Goal: Connect with others: Connect with others

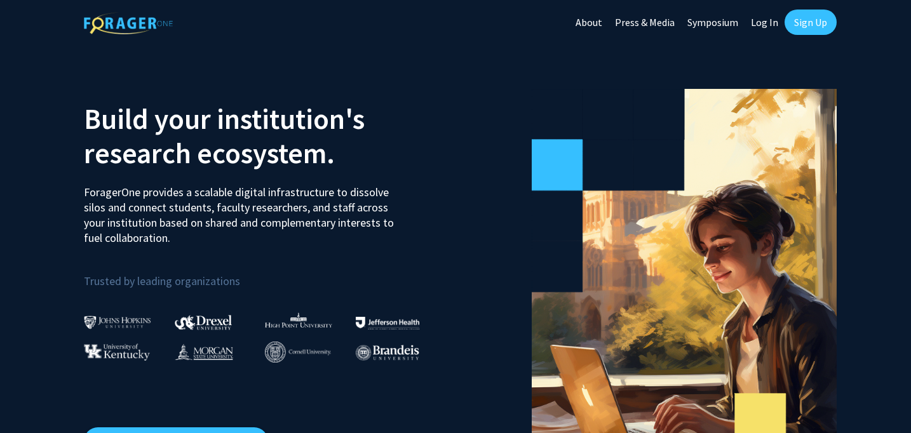
click at [761, 18] on link "Log In" at bounding box center [765, 22] width 40 height 44
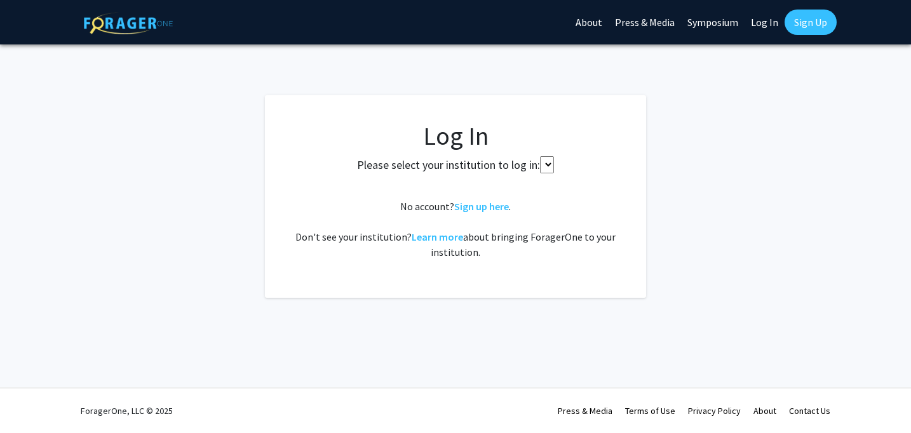
select select
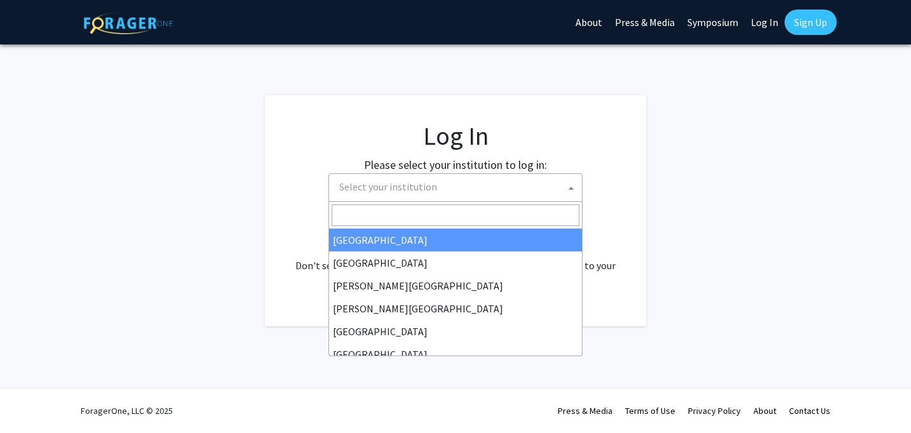
click at [464, 189] on span "Select your institution" at bounding box center [458, 187] width 248 height 26
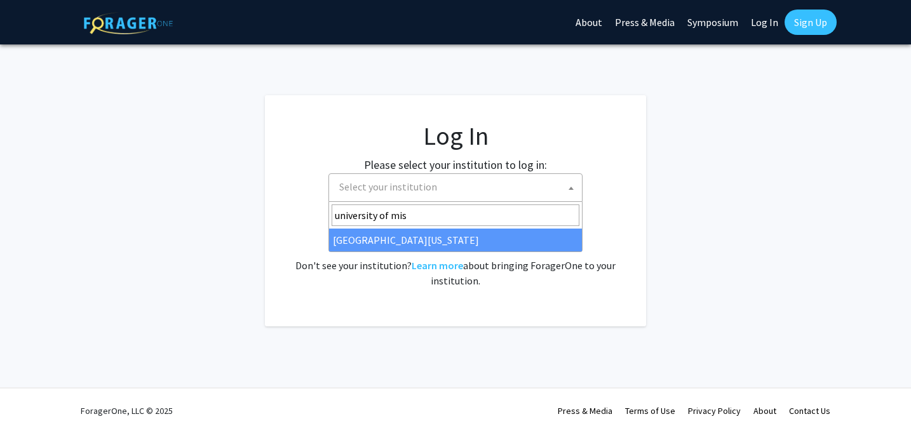
type input "university of mis"
select select "33"
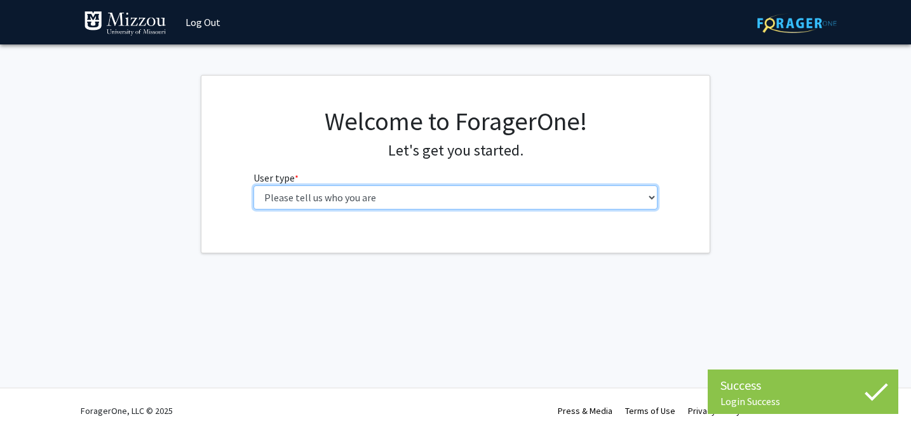
click at [442, 194] on select "Please tell us who you are Undergraduate Student Master's Student Doctoral Cand…" at bounding box center [456, 198] width 405 height 24
select select "1: undergrad"
click at [254, 186] on select "Please tell us who you are Undergraduate Student Master's Student Doctoral Cand…" at bounding box center [456, 198] width 405 height 24
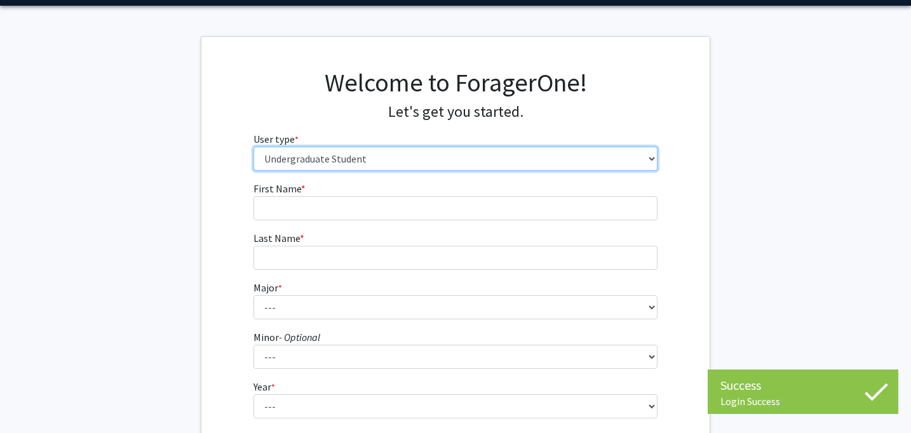
scroll to position [50, 0]
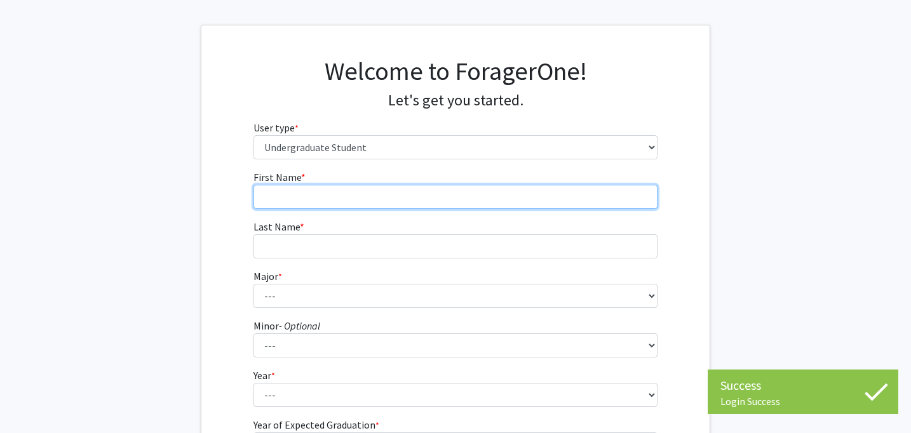
click at [392, 189] on input "First Name * required" at bounding box center [456, 197] width 405 height 24
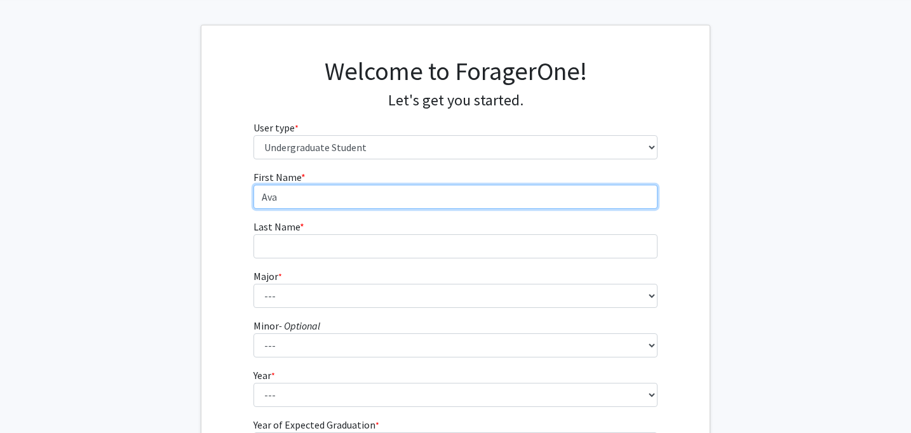
type input "Ava"
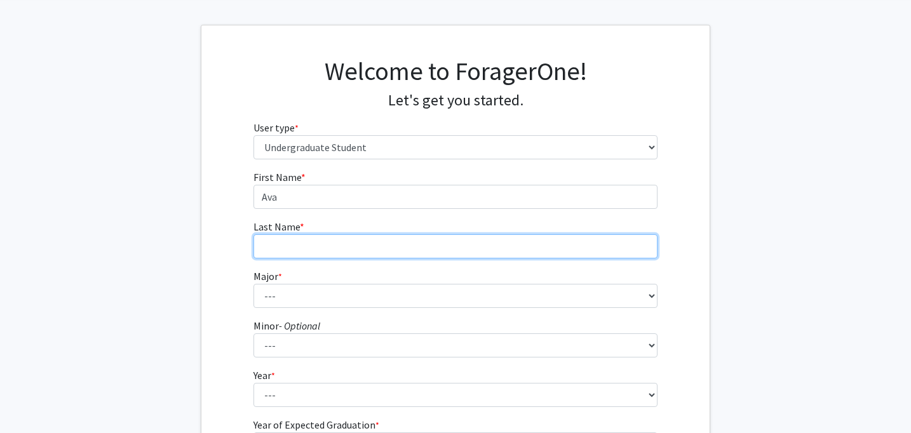
click at [380, 248] on input "Last Name * required" at bounding box center [456, 246] width 405 height 24
type input "B"
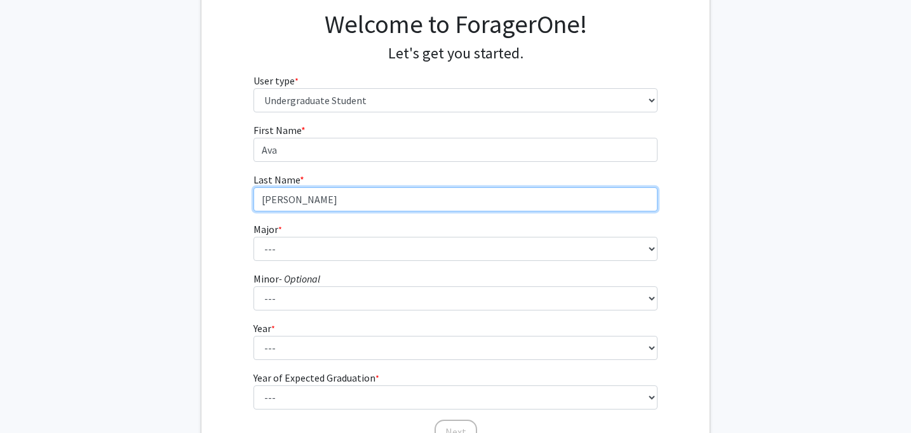
scroll to position [118, 0]
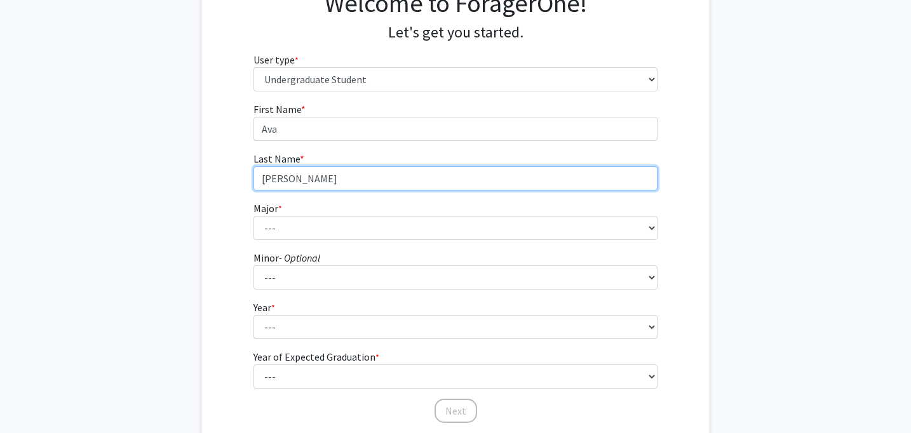
type input "Vogelsang"
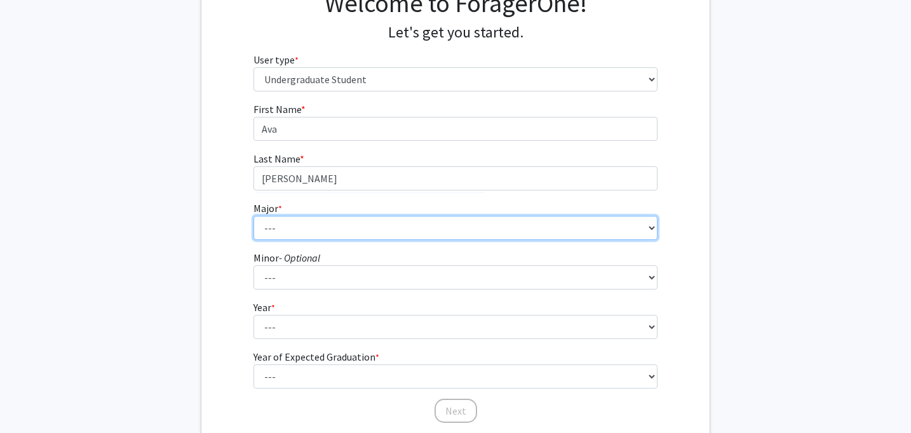
click at [288, 224] on select "--- Agribusiness Management Agricultural Education Agricultural Education: Comm…" at bounding box center [456, 228] width 405 height 24
select select "134: 2627"
click at [254, 216] on select "--- Agribusiness Management Agricultural Education Agricultural Education: Comm…" at bounding box center [456, 228] width 405 height 24
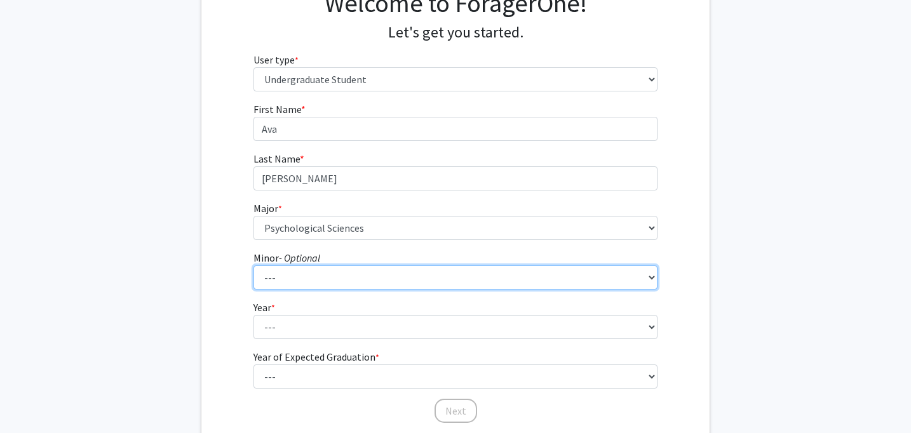
click at [407, 276] on select "--- Accountancy Aerospace Engineering Aerospace Studies Agribusiness Management…" at bounding box center [456, 278] width 405 height 24
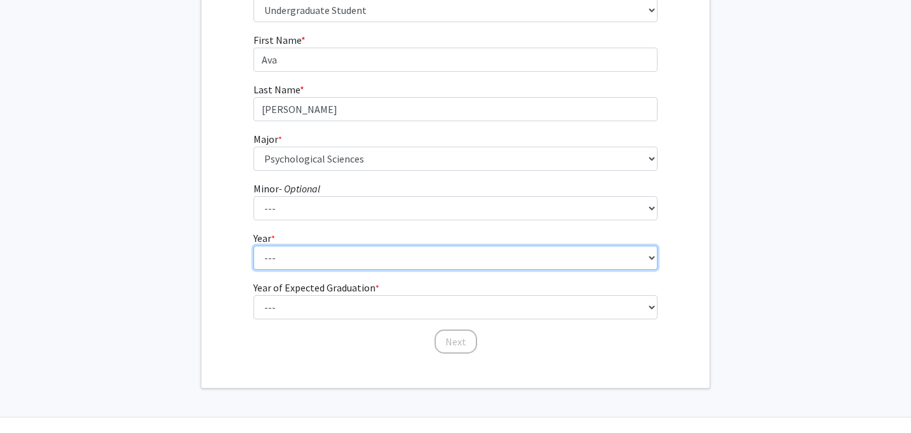
click at [341, 253] on select "--- First-year Sophomore Junior Senior Postbaccalaureate Certificate" at bounding box center [456, 258] width 405 height 24
select select "3: junior"
click at [254, 246] on select "--- First-year Sophomore Junior Senior Postbaccalaureate Certificate" at bounding box center [456, 258] width 405 height 24
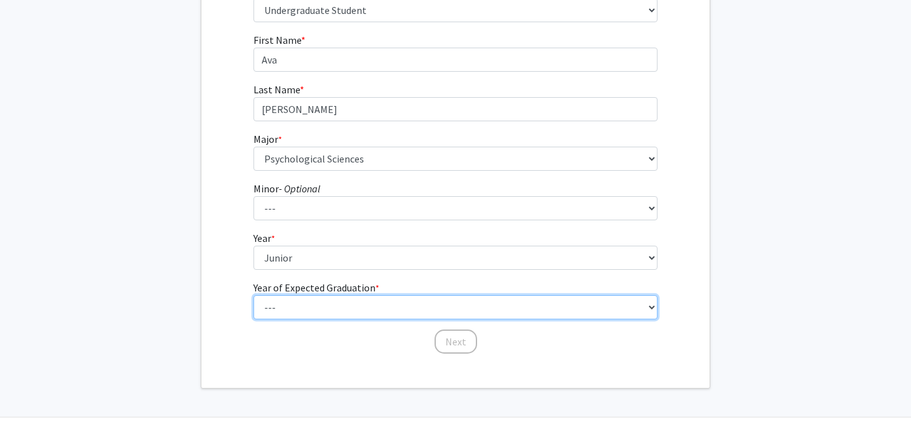
click at [330, 304] on select "--- 2025 2026 2027 2028 2029 2030 2031 2032 2033 2034" at bounding box center [456, 307] width 405 height 24
select select "3: 2027"
click at [254, 295] on select "--- 2025 2026 2027 2028 2029 2030 2031 2032 2033 2034" at bounding box center [456, 307] width 405 height 24
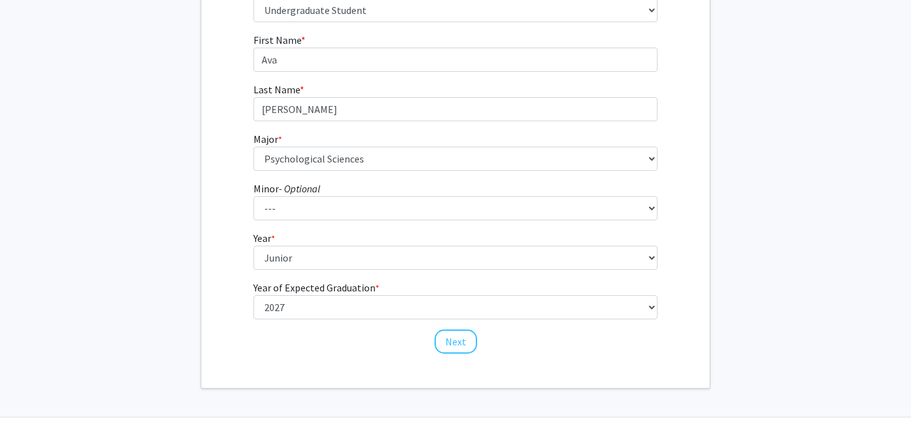
click at [323, 340] on div "Next" at bounding box center [456, 336] width 405 height 13
click at [459, 335] on button "Next" at bounding box center [456, 342] width 43 height 24
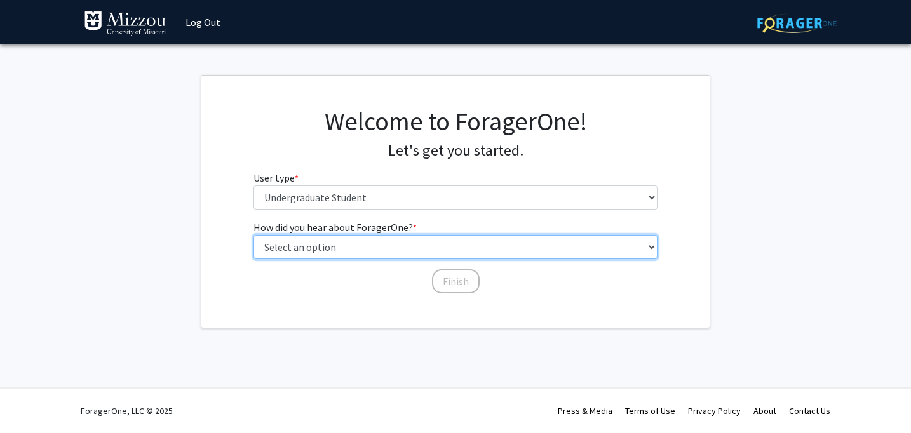
click at [365, 248] on select "Select an option Peer/student recommendation Faculty/staff recommendation Unive…" at bounding box center [456, 247] width 405 height 24
select select "2: faculty_recommendation"
click at [254, 235] on select "Select an option Peer/student recommendation Faculty/staff recommendation Unive…" at bounding box center [456, 247] width 405 height 24
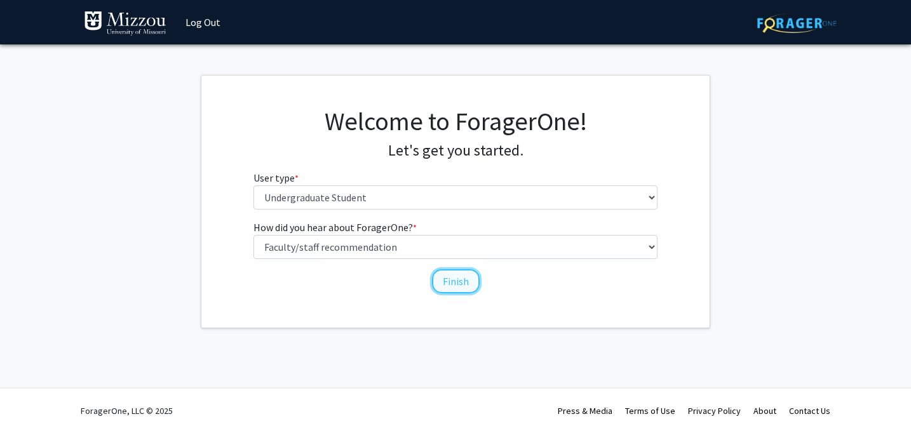
click at [453, 283] on button "Finish" at bounding box center [456, 281] width 48 height 24
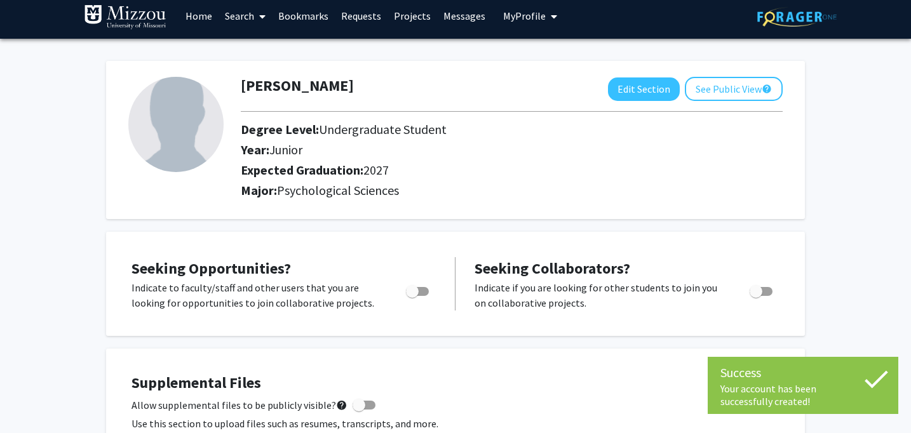
scroll to position [6, 0]
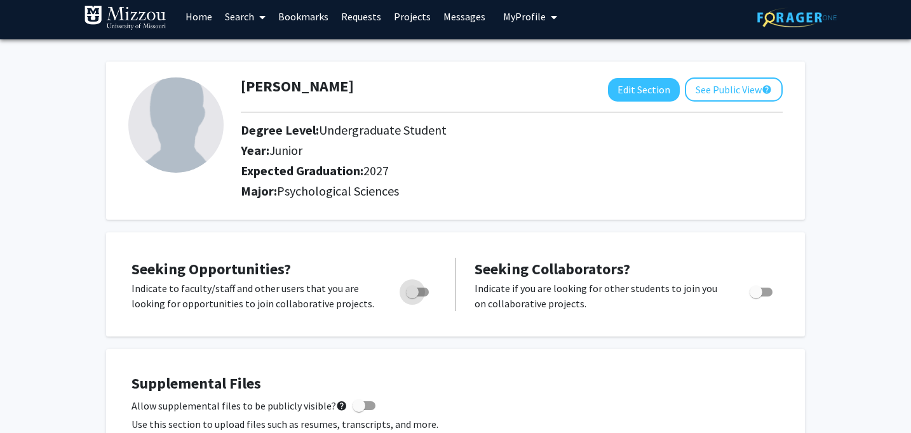
click at [412, 297] on span "Toggle" at bounding box center [412, 292] width 13 height 13
click at [412, 297] on input "Are you actively seeking opportunities?" at bounding box center [412, 297] width 1 height 1
checkbox input "true"
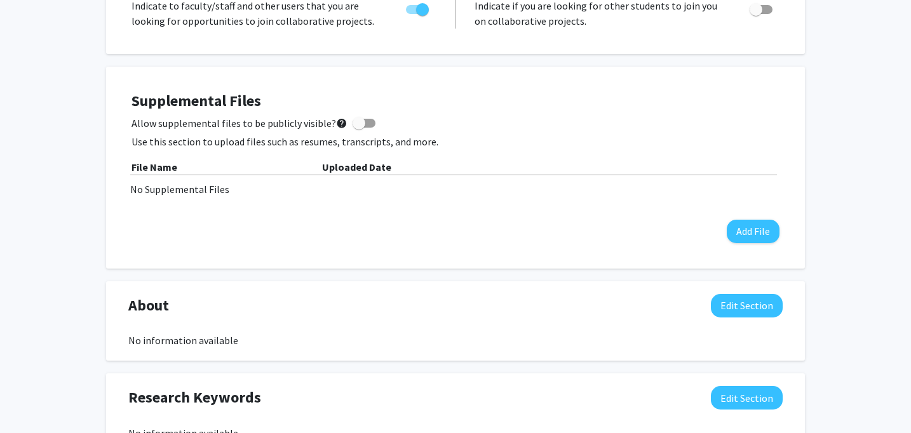
scroll to position [283, 0]
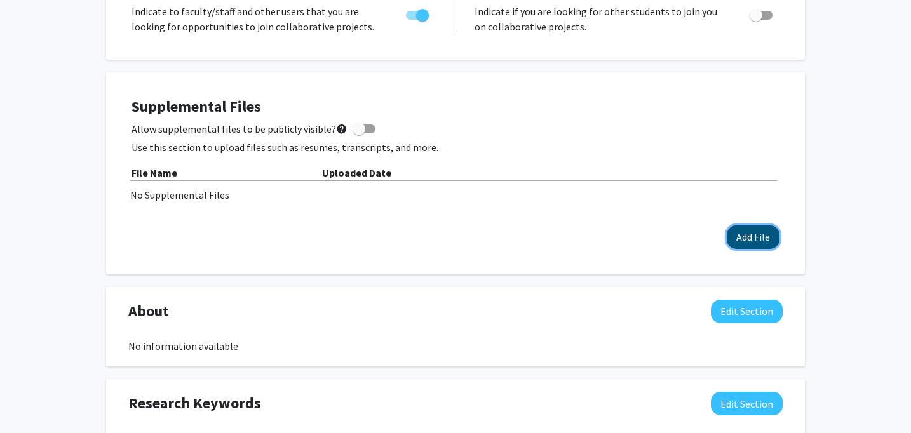
click at [740, 233] on button "Add File" at bounding box center [753, 238] width 53 height 24
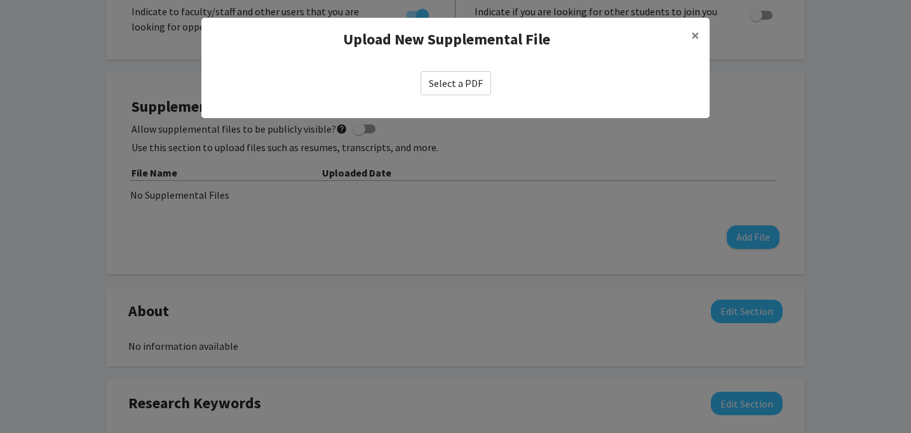
click at [440, 79] on label "Select a PDF" at bounding box center [456, 83] width 71 height 24
click at [0, 0] on input "Select a PDF" at bounding box center [0, 0] width 0 height 0
click at [445, 67] on div "Select a PDF" at bounding box center [455, 83] width 508 height 44
click at [445, 81] on label "Select a PDF" at bounding box center [456, 83] width 71 height 24
click at [0, 0] on input "Select a PDF" at bounding box center [0, 0] width 0 height 0
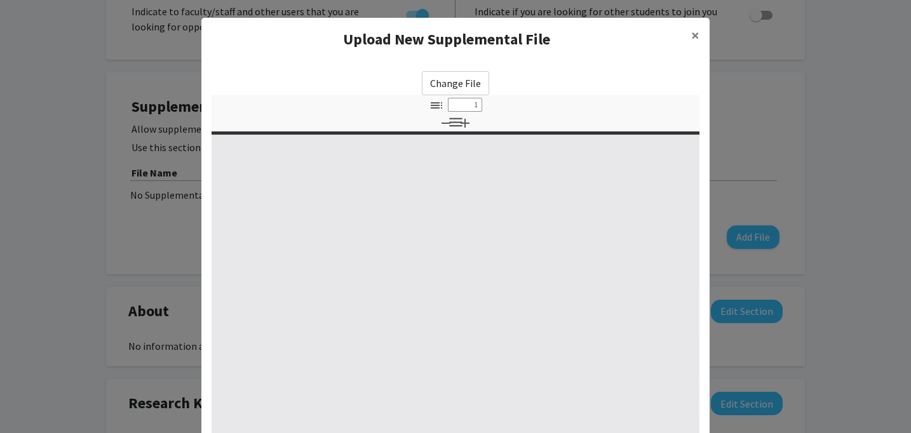
select select "custom"
type input "0"
select select "custom"
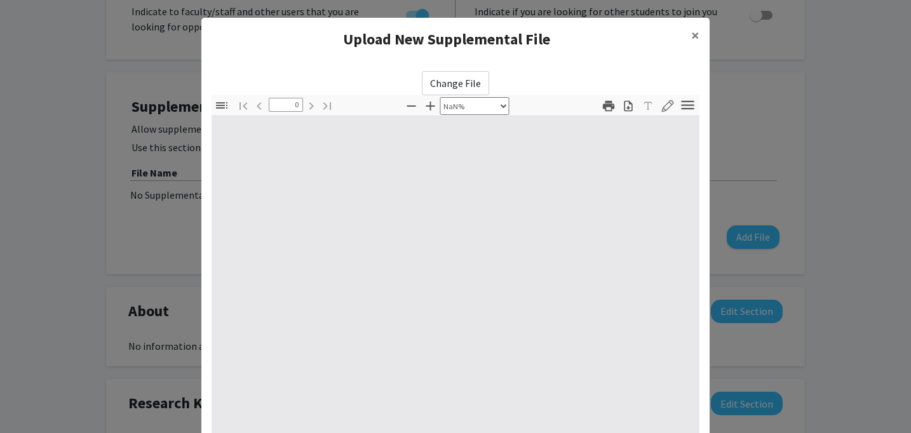
type input "1"
select select "auto"
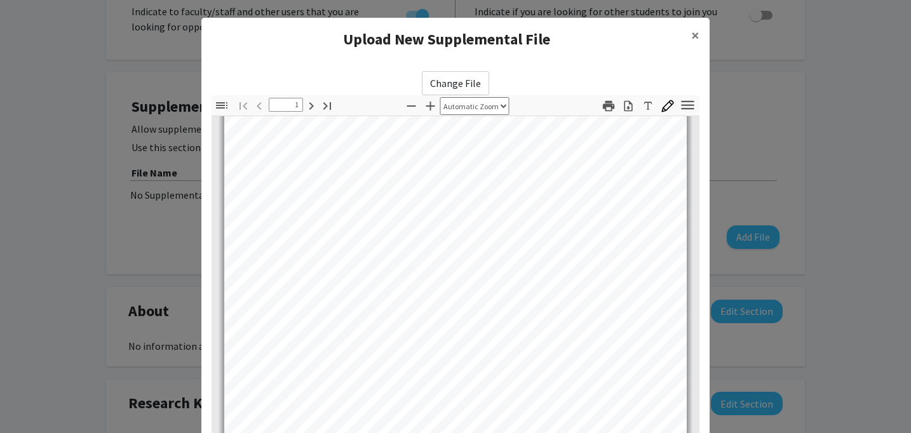
scroll to position [66, 0]
click at [470, 82] on label "Change File" at bounding box center [455, 83] width 67 height 24
click at [0, 0] on input "Change File" at bounding box center [0, 0] width 0 height 0
click at [466, 78] on label "Change File" at bounding box center [455, 83] width 67 height 24
click at [0, 0] on input "Change File" at bounding box center [0, 0] width 0 height 0
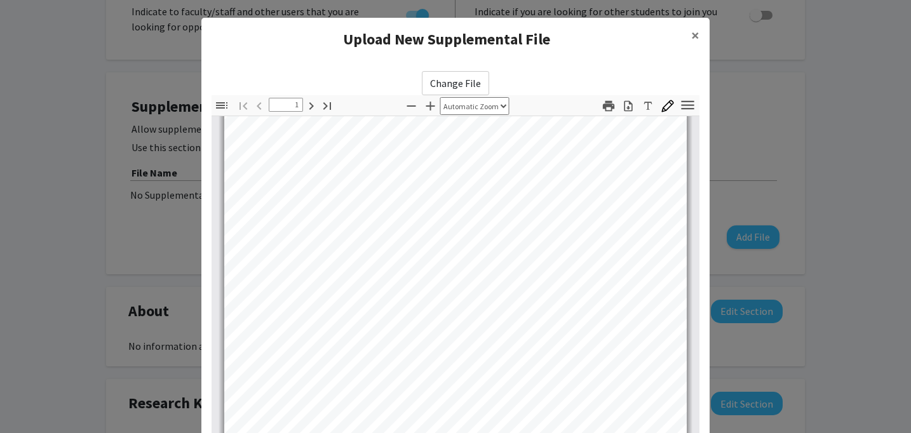
type input "0"
select select "custom"
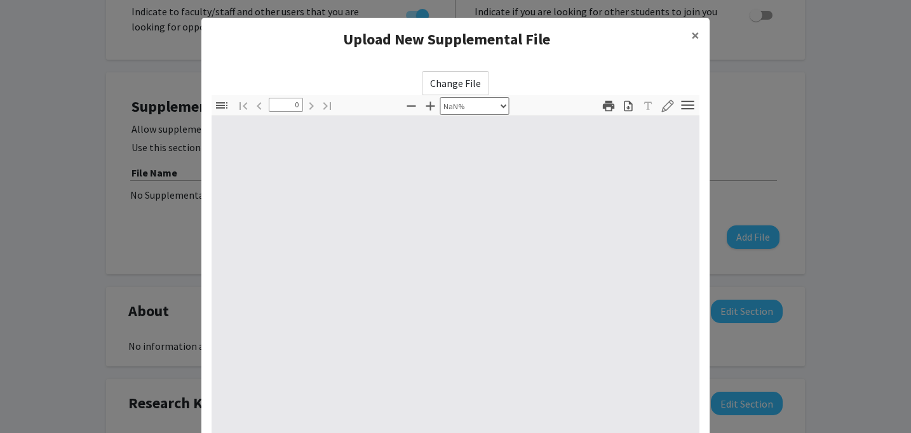
type input "1"
select select "auto"
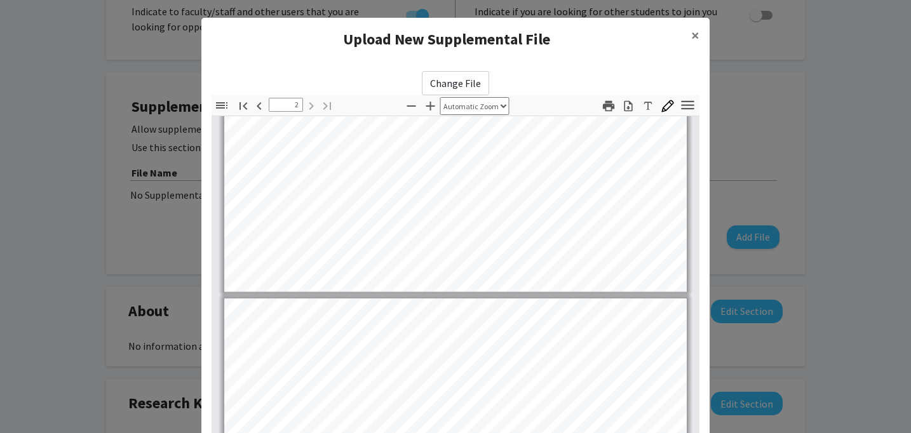
type input "1"
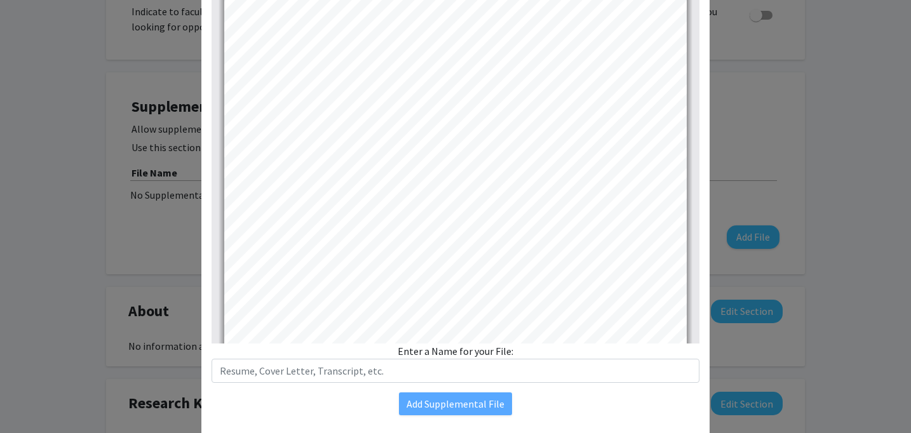
scroll to position [168, 0]
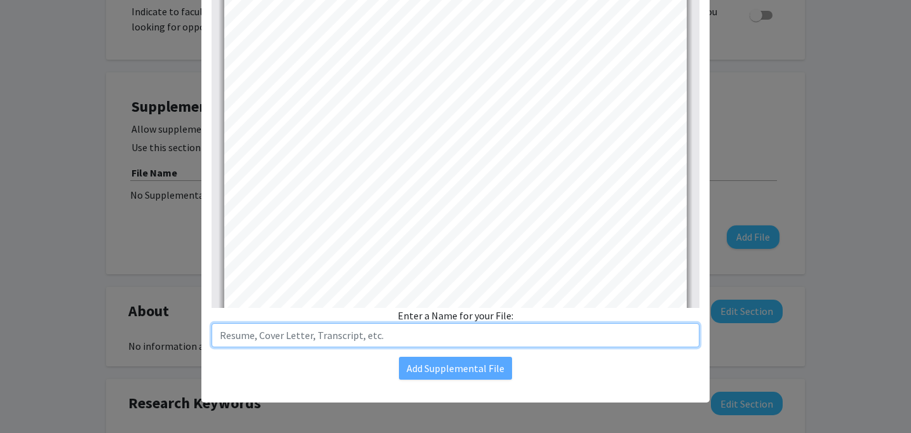
click at [423, 339] on input "text" at bounding box center [456, 335] width 488 height 24
type input "Resume"
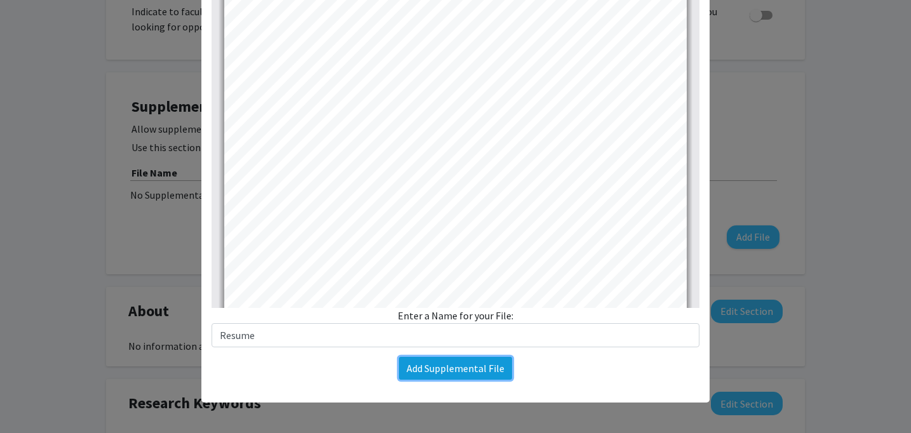
click at [478, 374] on button "Add Supplemental File" at bounding box center [455, 368] width 113 height 23
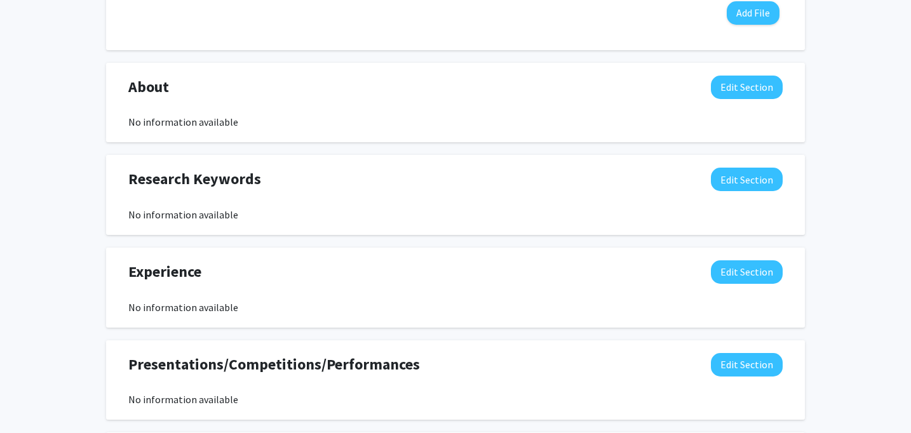
scroll to position [0, 0]
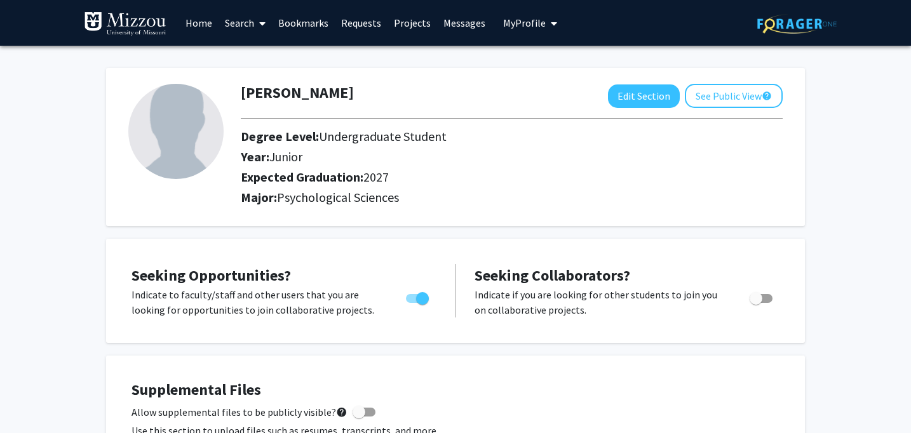
click at [243, 29] on link "Search" at bounding box center [245, 23] width 53 height 44
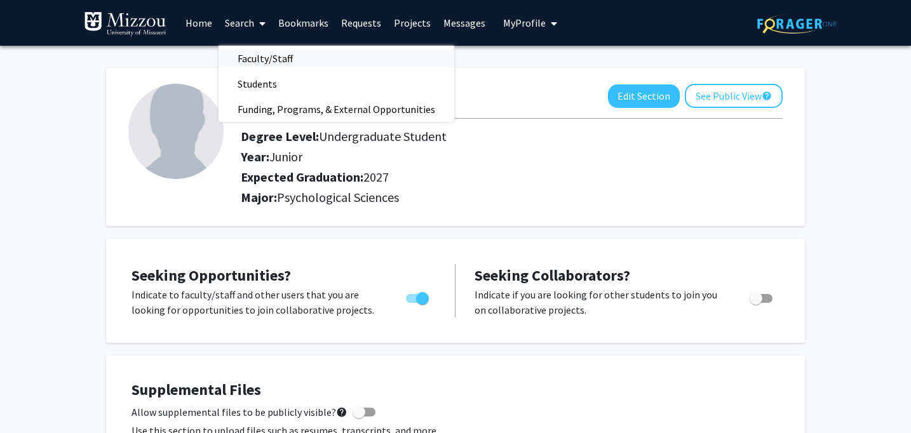
click at [250, 57] on span "Faculty/Staff" at bounding box center [265, 58] width 93 height 25
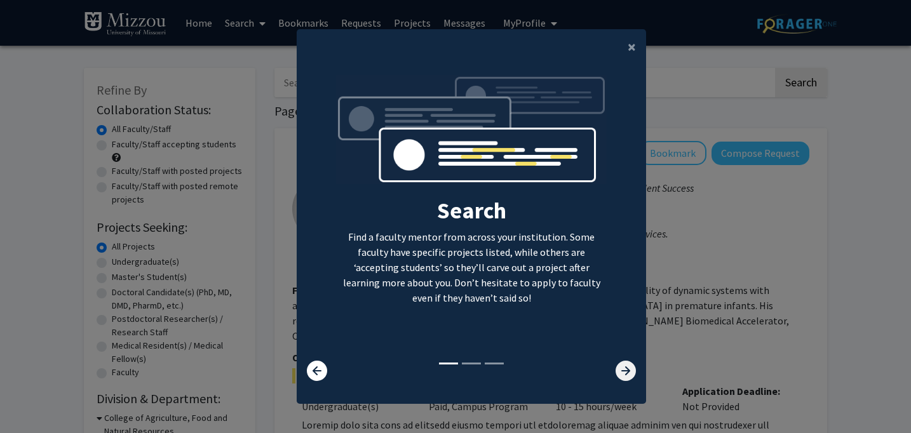
click at [622, 370] on icon at bounding box center [626, 371] width 20 height 20
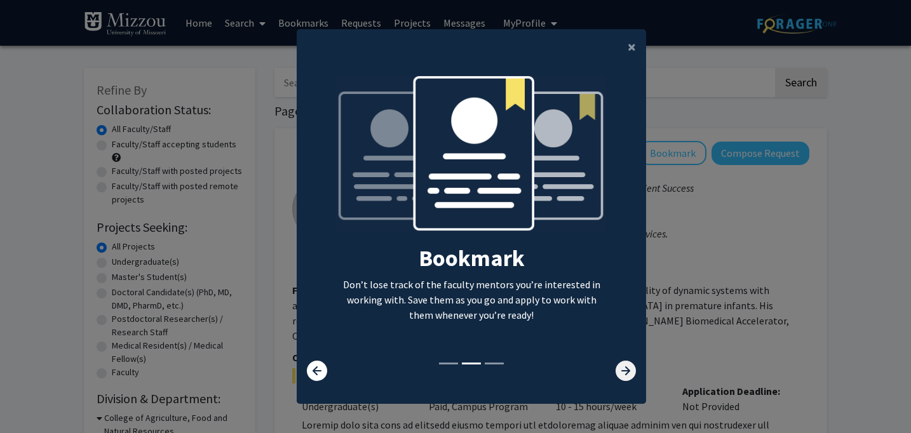
click at [622, 370] on icon at bounding box center [626, 371] width 20 height 20
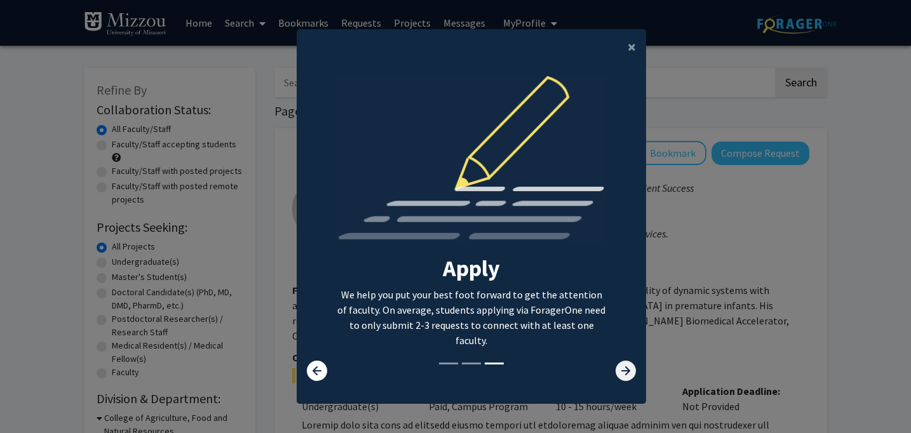
click at [623, 370] on icon at bounding box center [626, 371] width 20 height 20
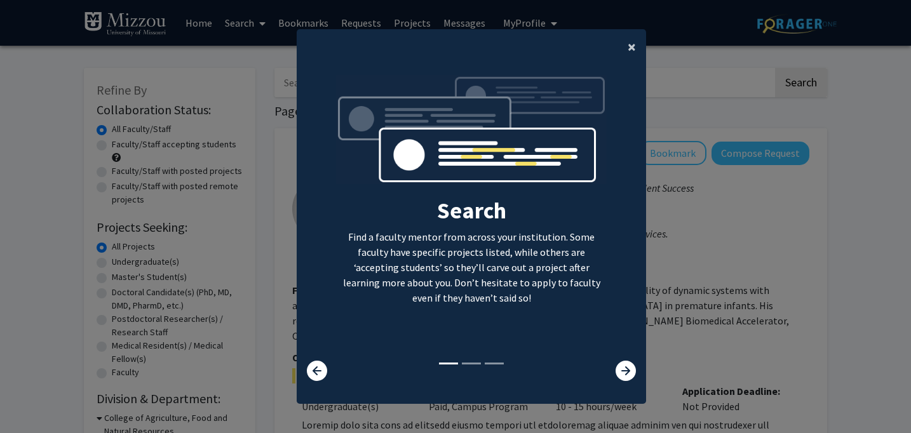
click at [631, 47] on span "×" at bounding box center [632, 47] width 8 height 20
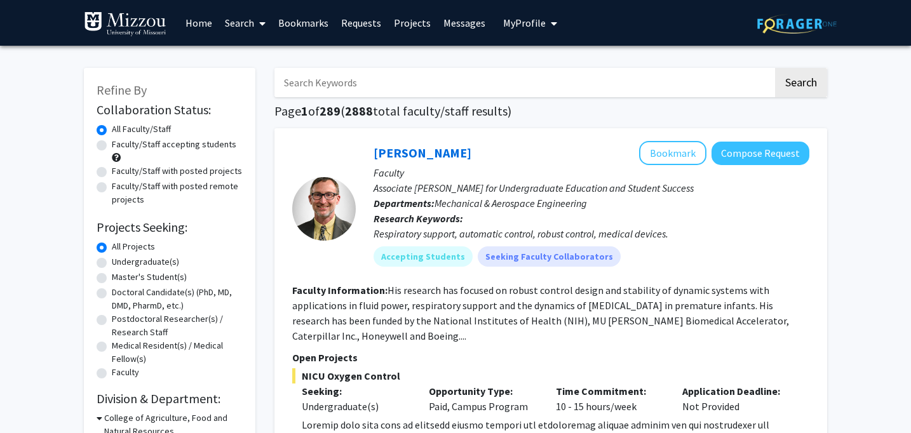
click at [346, 75] on input "Search Keywords" at bounding box center [523, 82] width 499 height 29
type input "neuroscience"
click at [775, 68] on button "Search" at bounding box center [801, 82] width 52 height 29
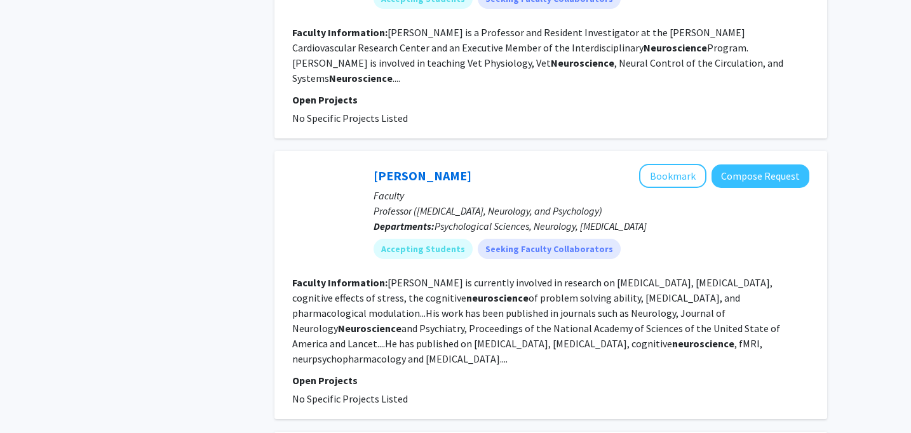
scroll to position [887, 0]
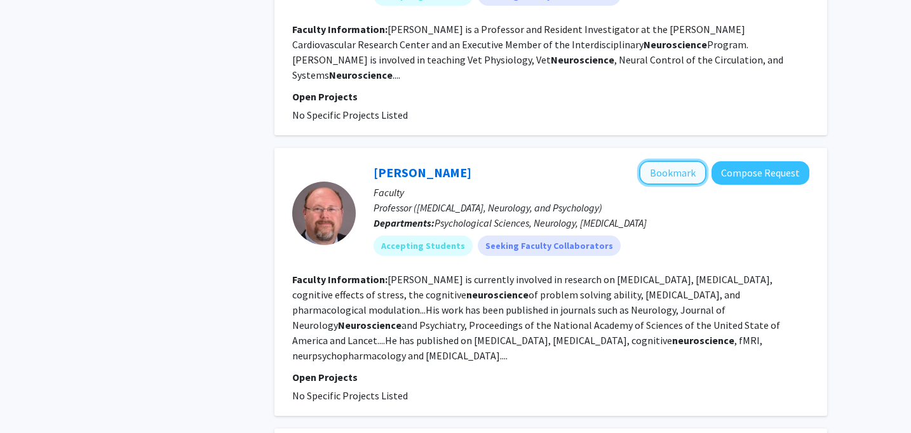
click at [664, 161] on button "Bookmark" at bounding box center [672, 173] width 67 height 24
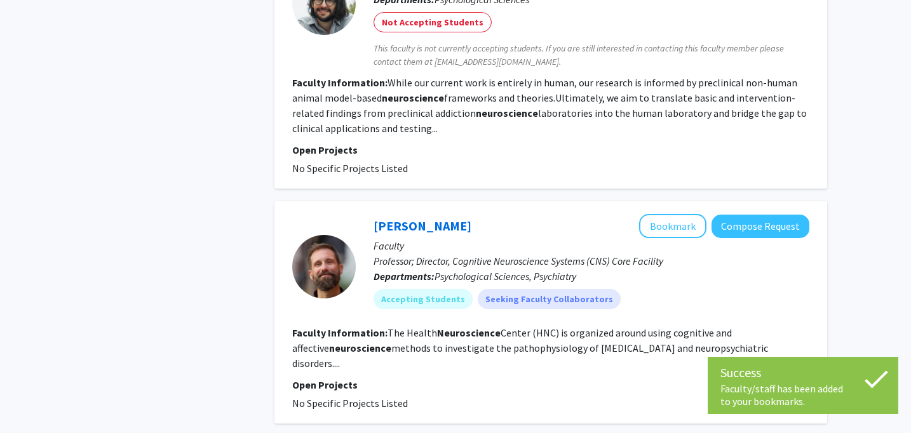
scroll to position [1410, 0]
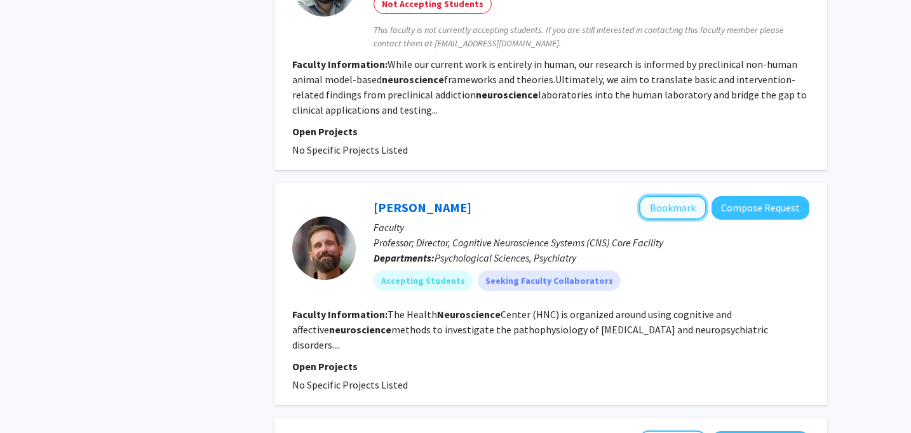
click at [665, 196] on button "Bookmark" at bounding box center [672, 208] width 67 height 24
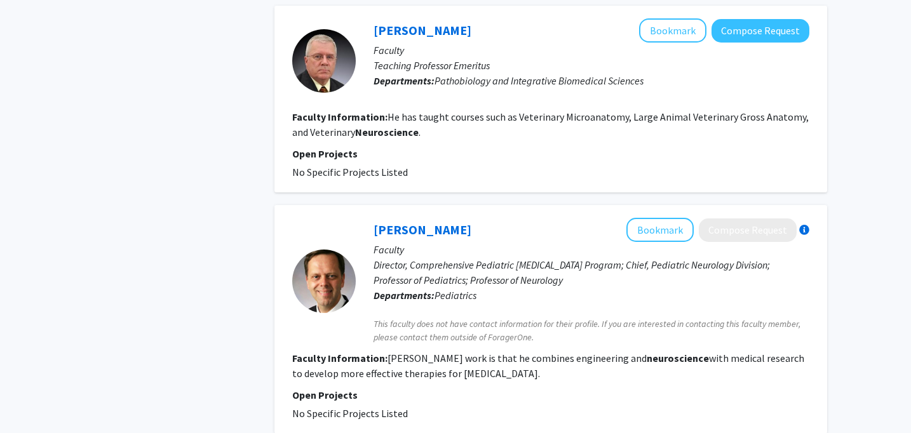
scroll to position [2271, 0]
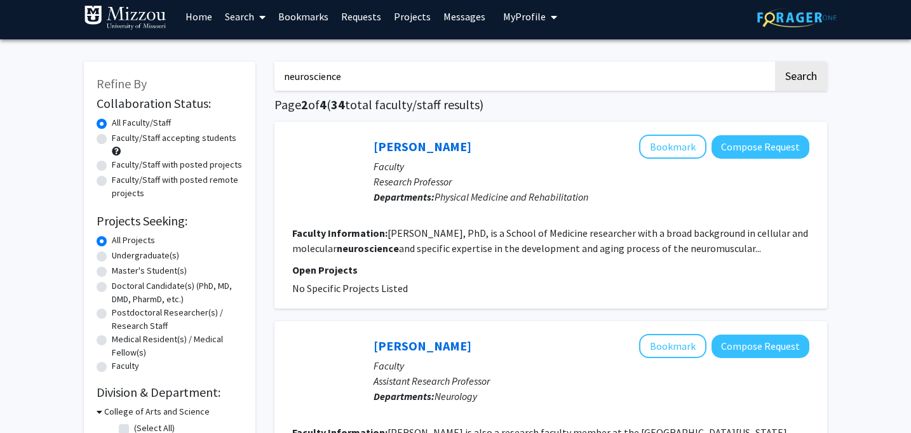
scroll to position [10, 0]
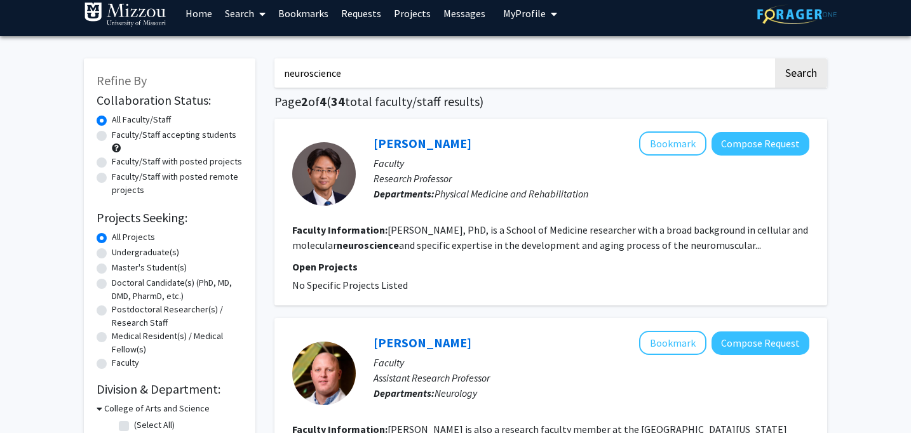
click at [137, 250] on label "Undergraduate(s)" at bounding box center [145, 252] width 67 height 13
click at [120, 250] on input "Undergraduate(s)" at bounding box center [116, 250] width 8 height 8
radio input "true"
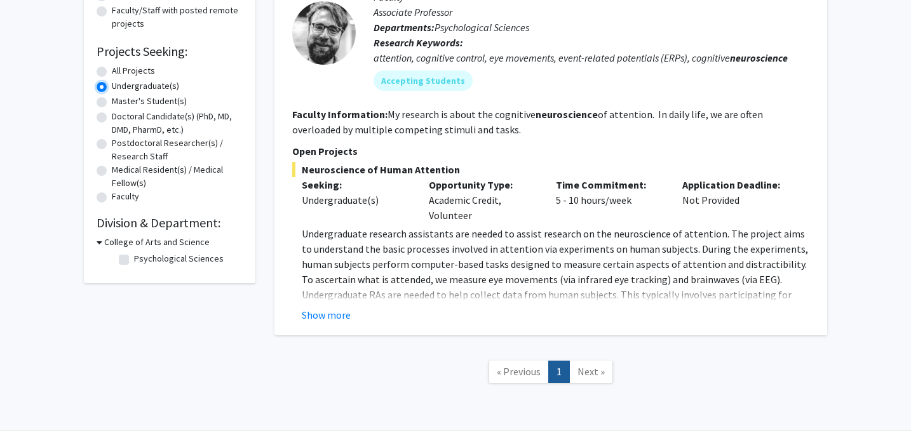
scroll to position [173, 0]
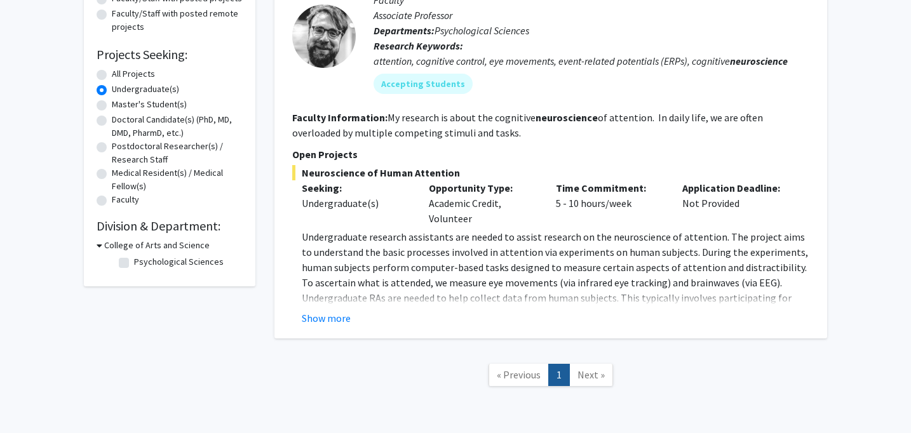
click at [330, 316] on button "Show more" at bounding box center [326, 318] width 49 height 15
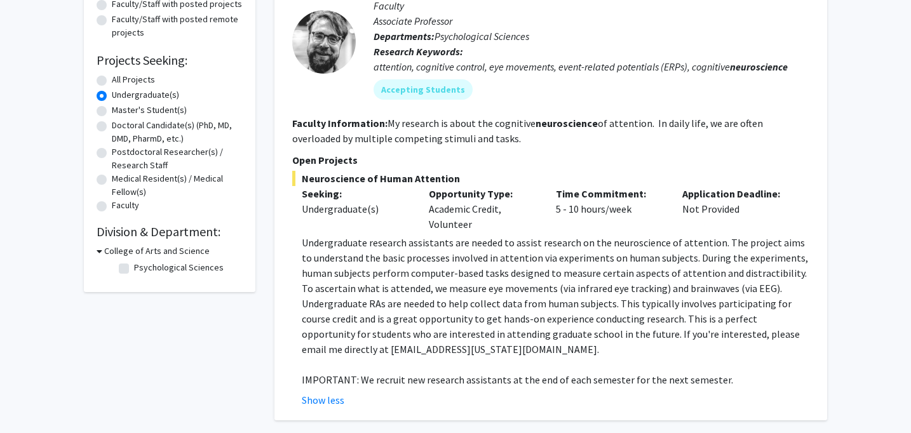
scroll to position [0, 0]
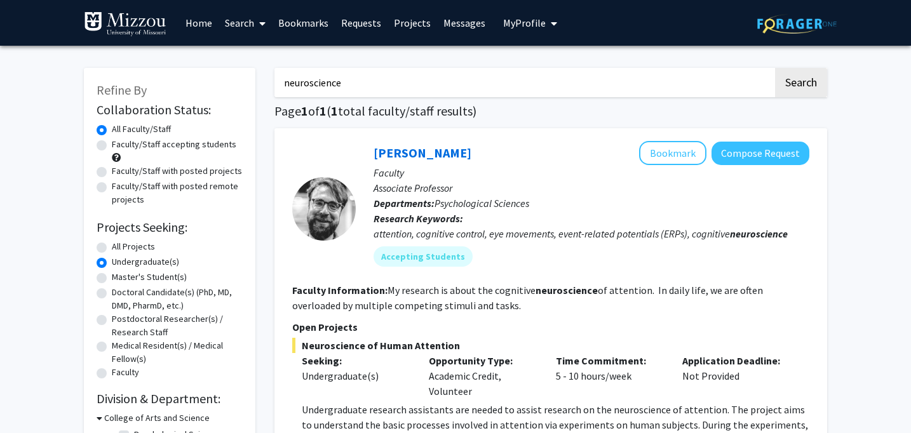
click at [304, 18] on link "Bookmarks" at bounding box center [303, 23] width 63 height 44
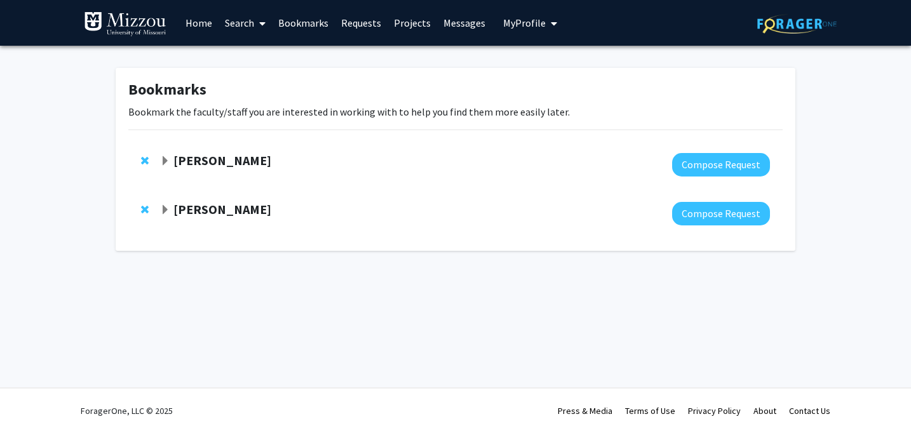
click at [213, 160] on strong "[PERSON_NAME]" at bounding box center [222, 160] width 98 height 16
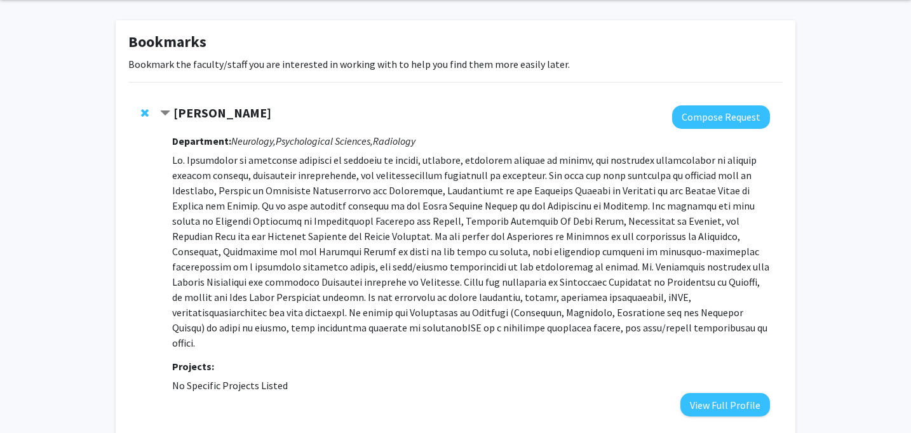
scroll to position [48, 0]
click at [722, 393] on button "View Full Profile" at bounding box center [725, 405] width 90 height 24
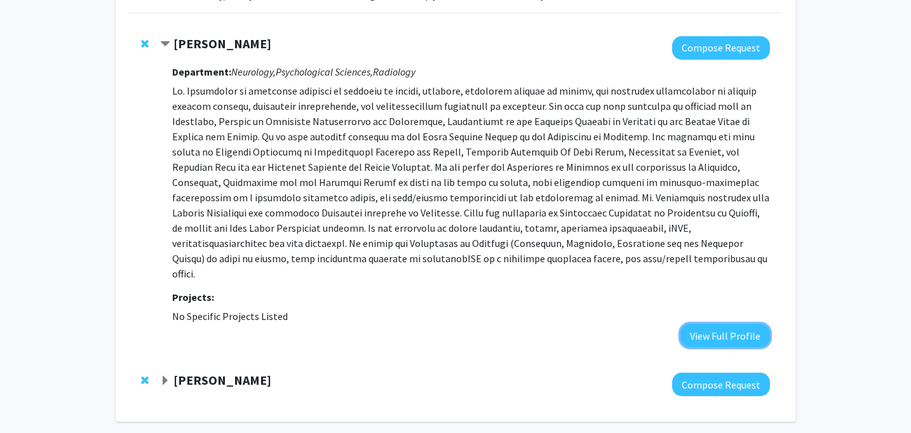
scroll to position [157, 0]
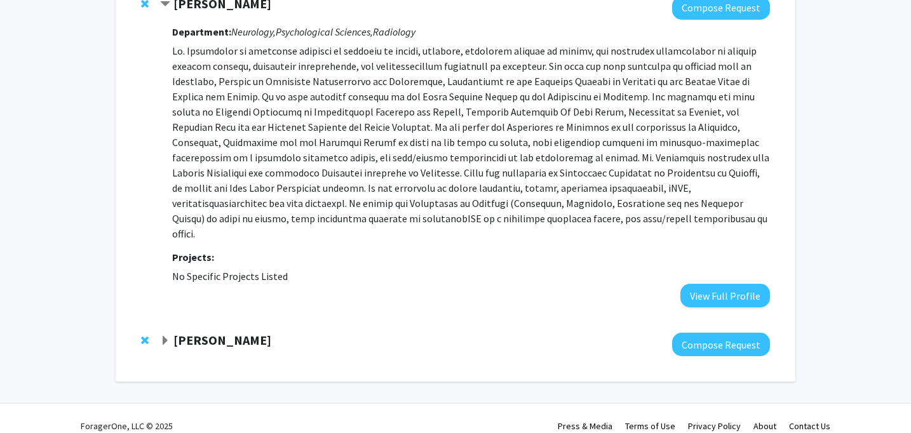
click at [233, 332] on strong "Brett Froeliger" at bounding box center [222, 340] width 98 height 16
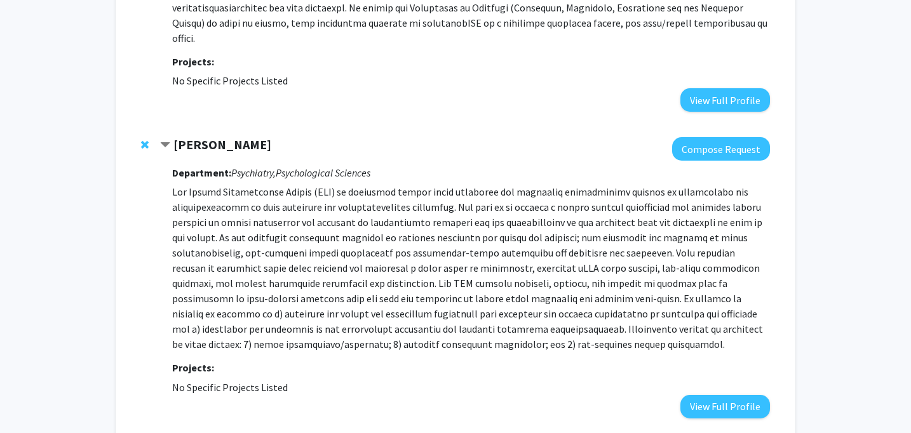
scroll to position [357, 0]
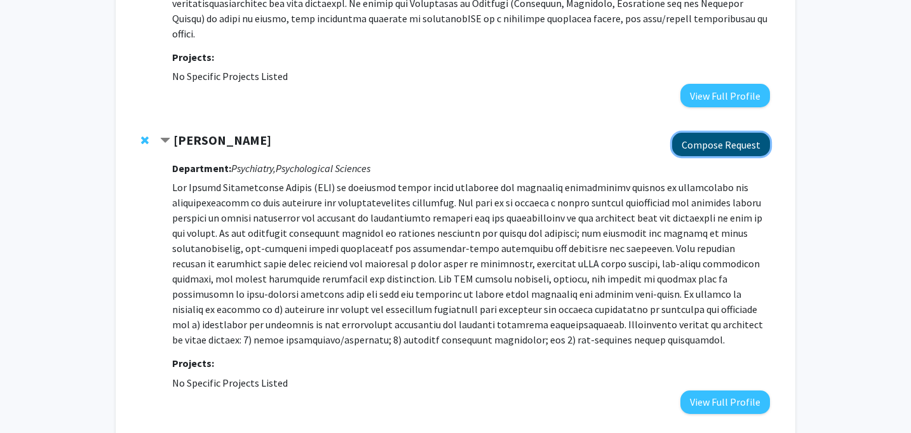
click at [688, 133] on button "Compose Request" at bounding box center [721, 145] width 98 height 24
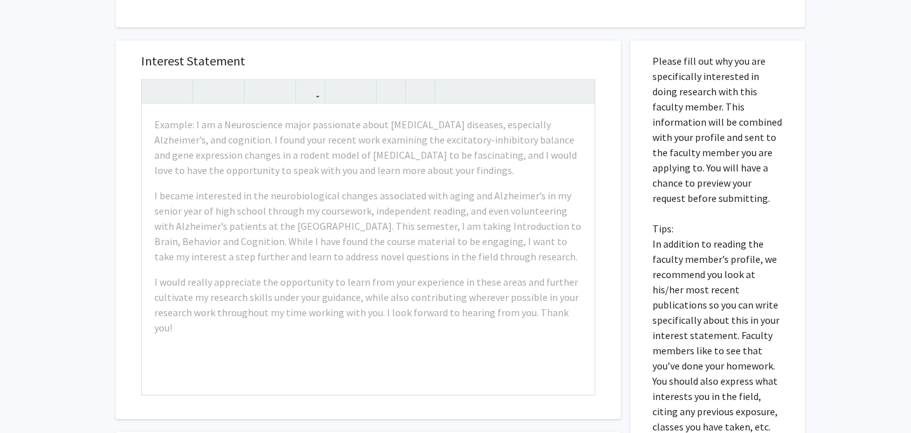
scroll to position [226, 0]
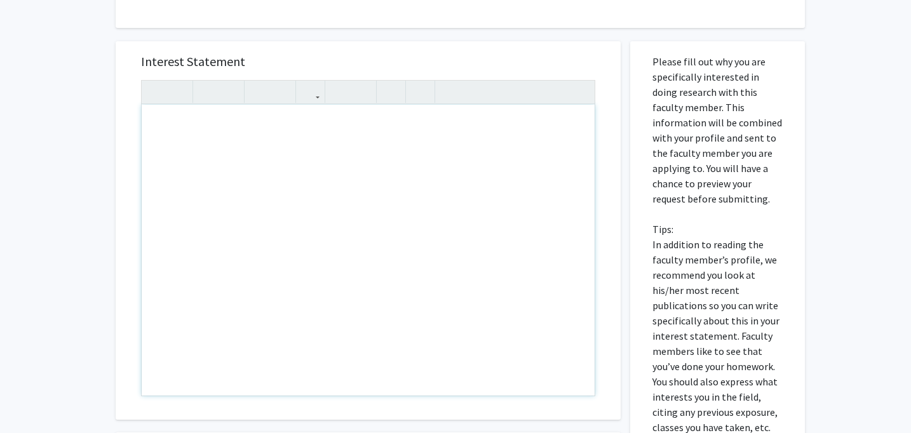
click at [402, 163] on div "Note to users with screen readers: Please press Alt+0 or Option+0 to deactivate…" at bounding box center [368, 250] width 453 height 291
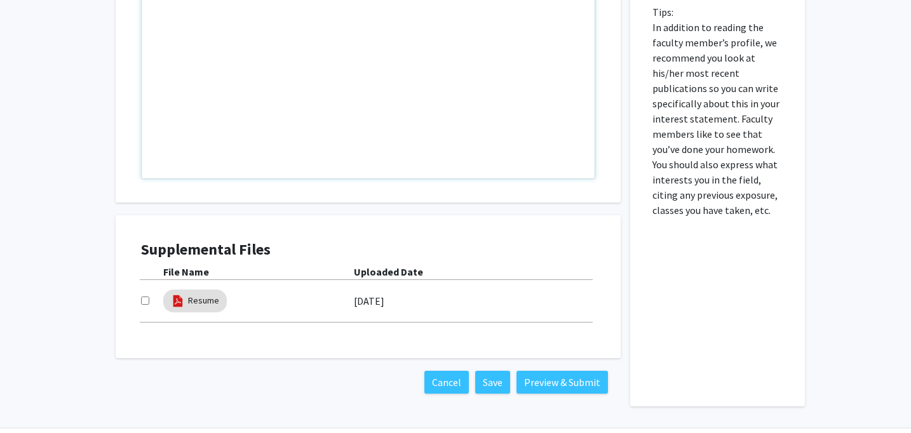
scroll to position [484, 0]
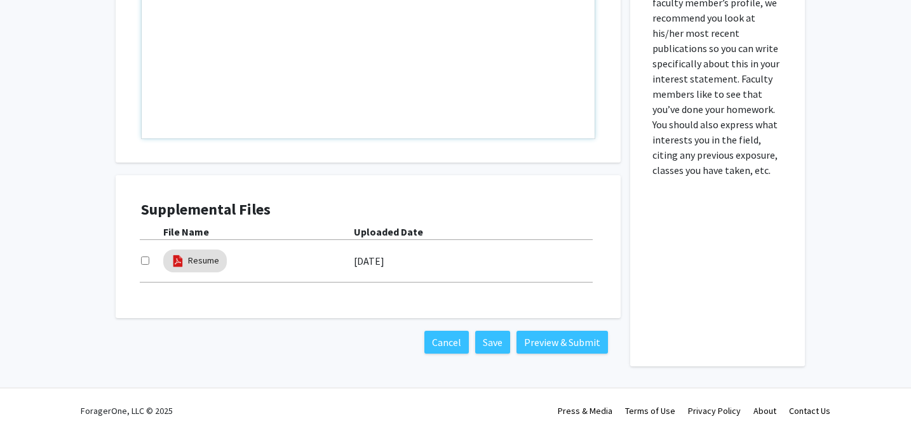
scroll to position [357, 0]
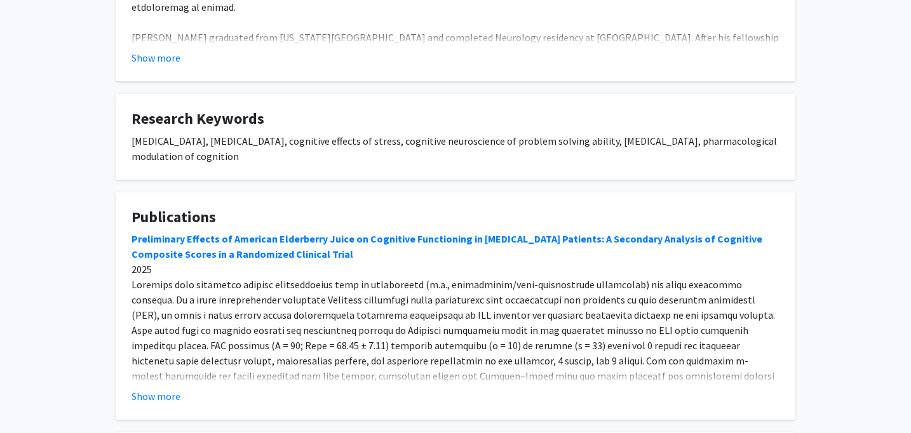
scroll to position [349, 0]
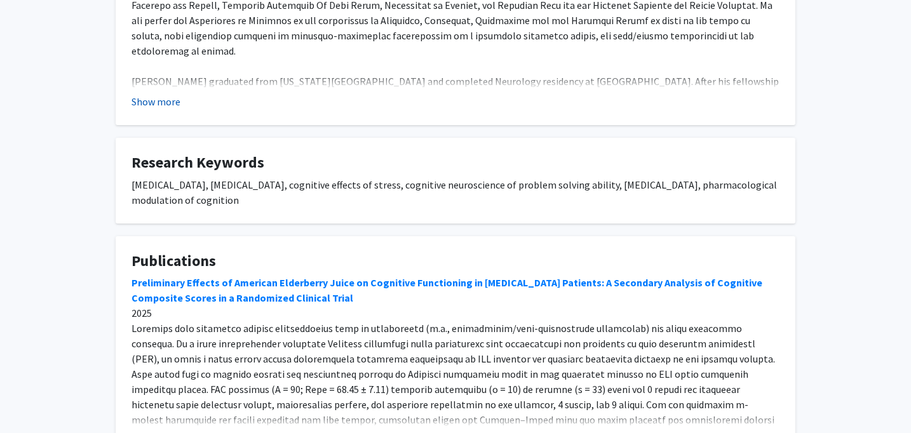
click at [165, 103] on button "Show more" at bounding box center [156, 101] width 49 height 15
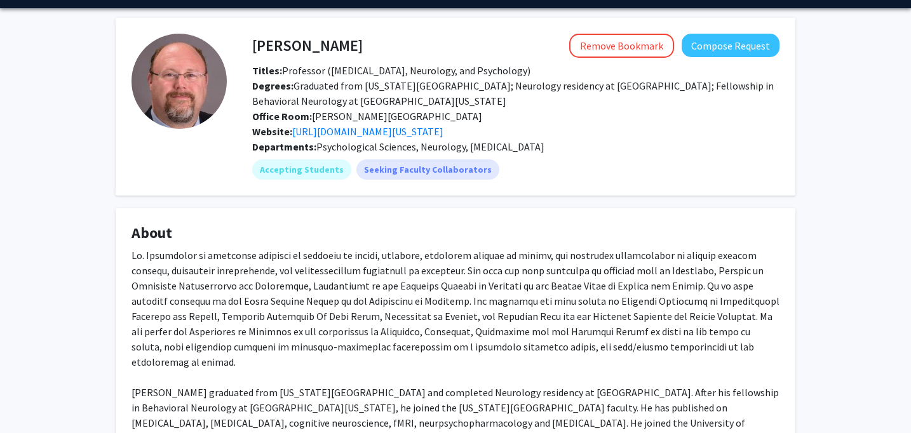
scroll to position [0, 0]
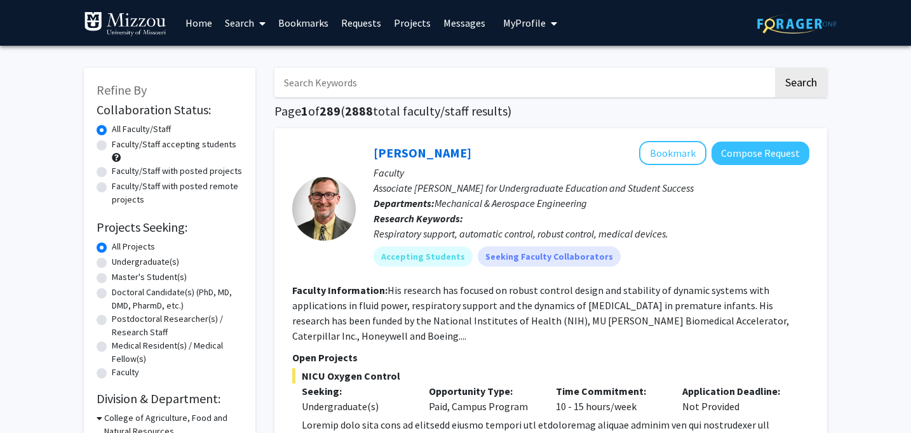
click at [363, 83] on input "Search Keywords" at bounding box center [523, 82] width 499 height 29
type input "psychology"
click at [775, 68] on button "Search" at bounding box center [801, 82] width 52 height 29
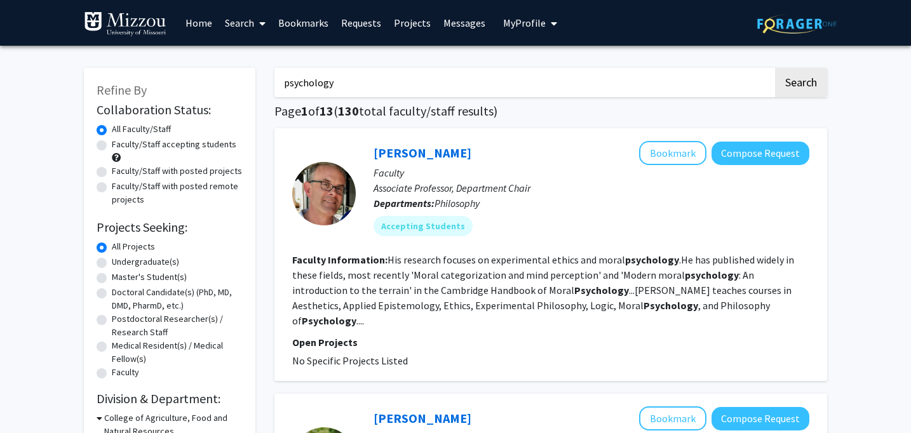
click at [161, 262] on label "Undergraduate(s)" at bounding box center [145, 261] width 67 height 13
click at [120, 262] on input "Undergraduate(s)" at bounding box center [116, 259] width 8 height 8
radio input "true"
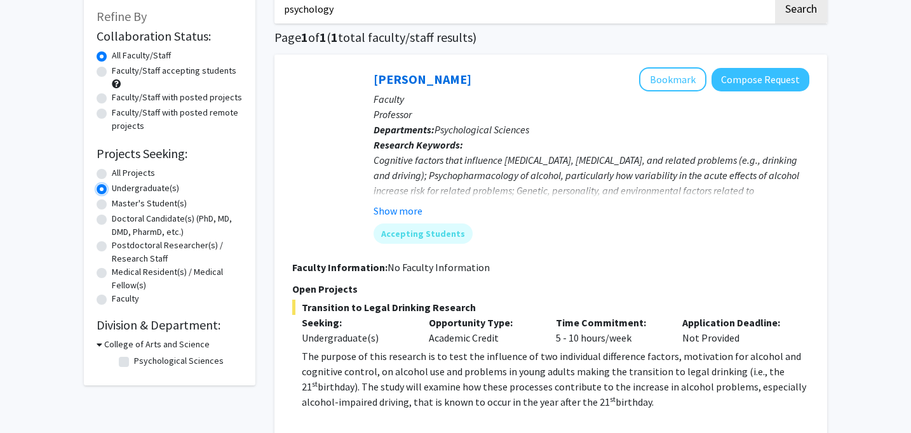
scroll to position [70, 0]
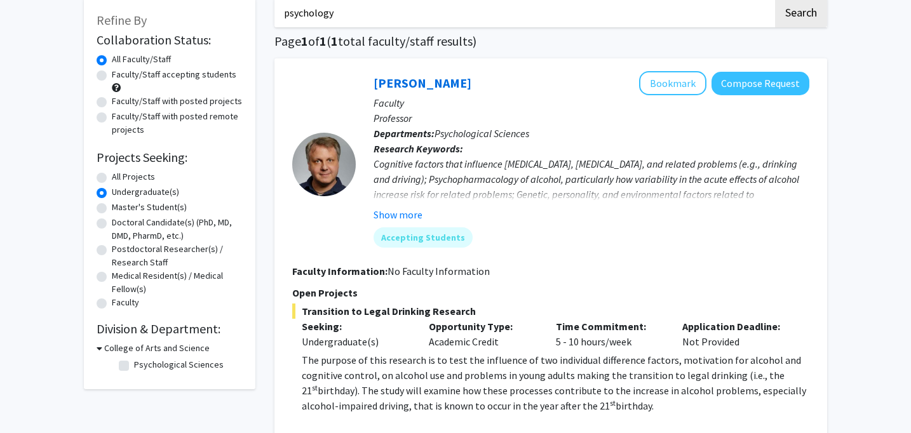
click at [139, 177] on label "All Projects" at bounding box center [133, 176] width 43 height 13
click at [120, 177] on input "All Projects" at bounding box center [116, 174] width 8 height 8
radio input "true"
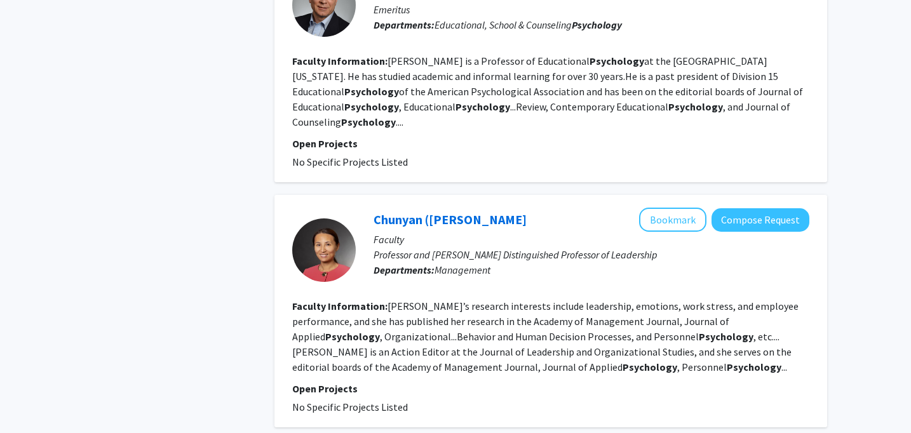
scroll to position [2339, 0]
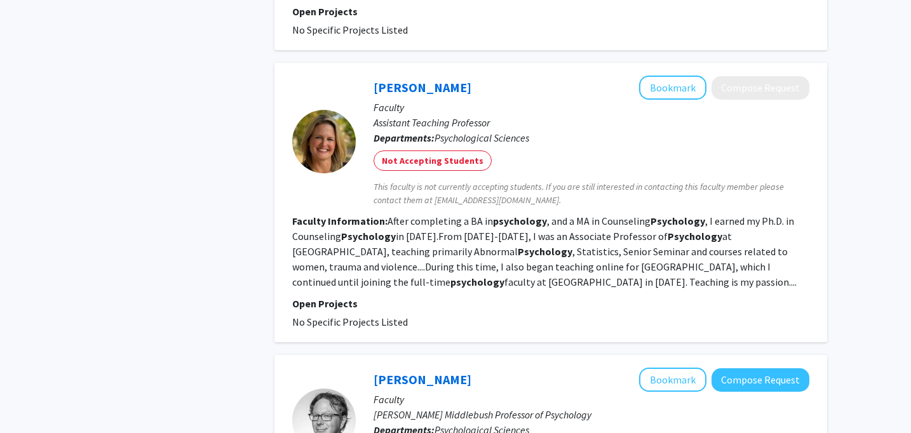
scroll to position [1104, 0]
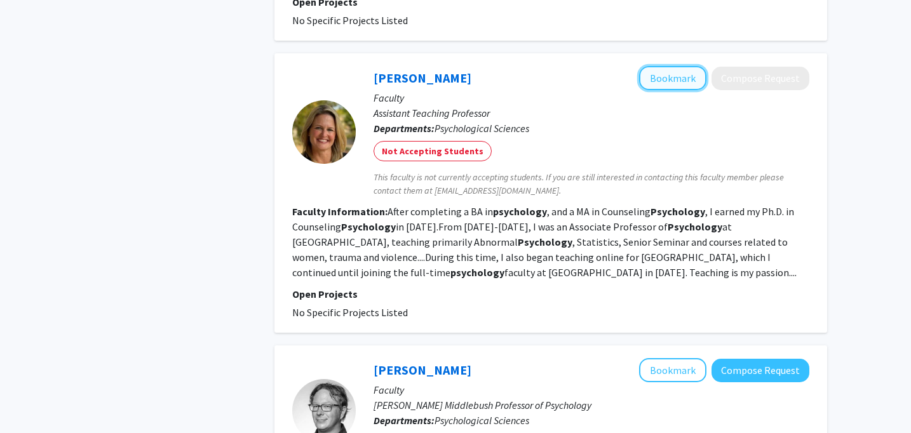
click at [655, 90] on button "Bookmark" at bounding box center [672, 78] width 67 height 24
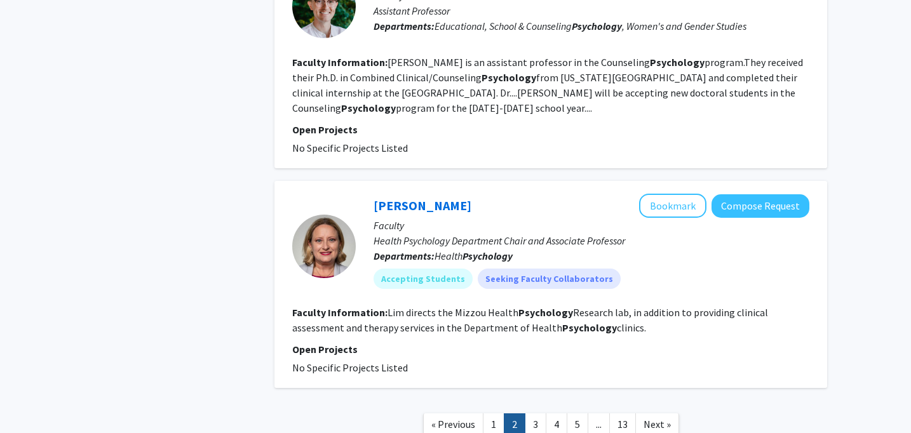
scroll to position [2276, 0]
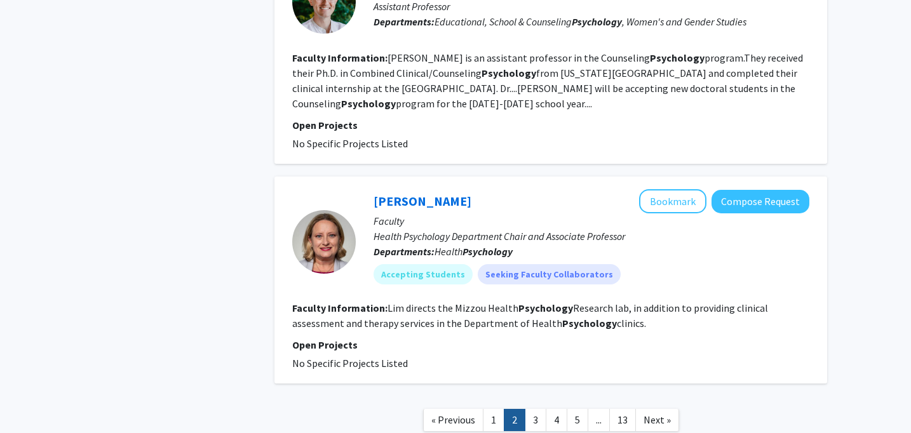
click at [536, 409] on link "3" at bounding box center [536, 420] width 22 height 22
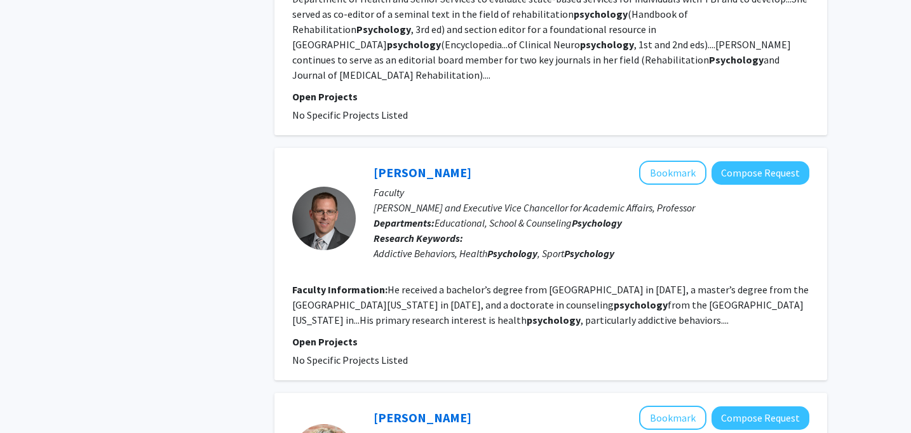
scroll to position [800, 0]
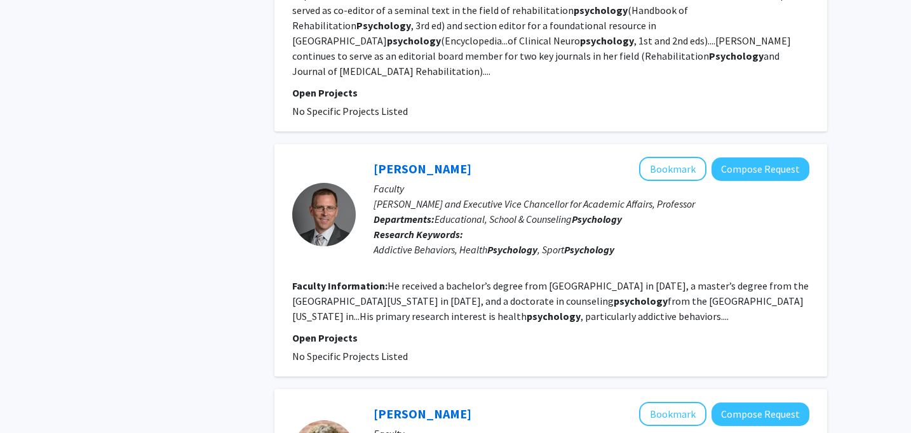
click at [430, 161] on link "Matthew Martens" at bounding box center [423, 169] width 98 height 16
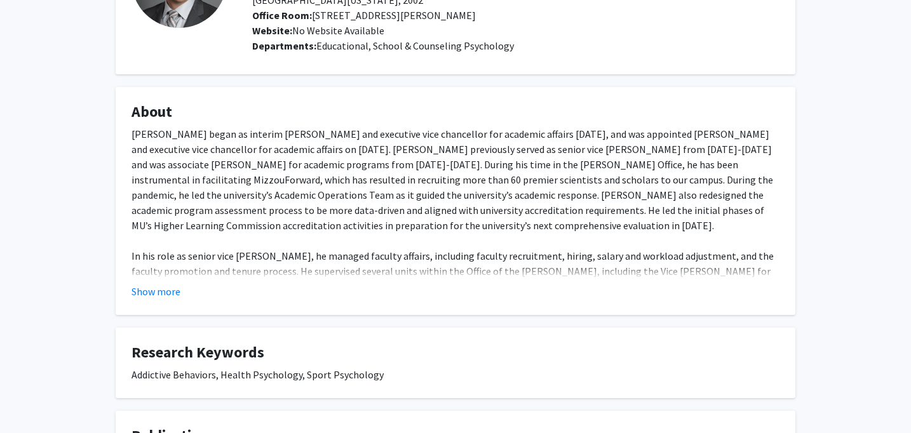
scroll to position [144, 0]
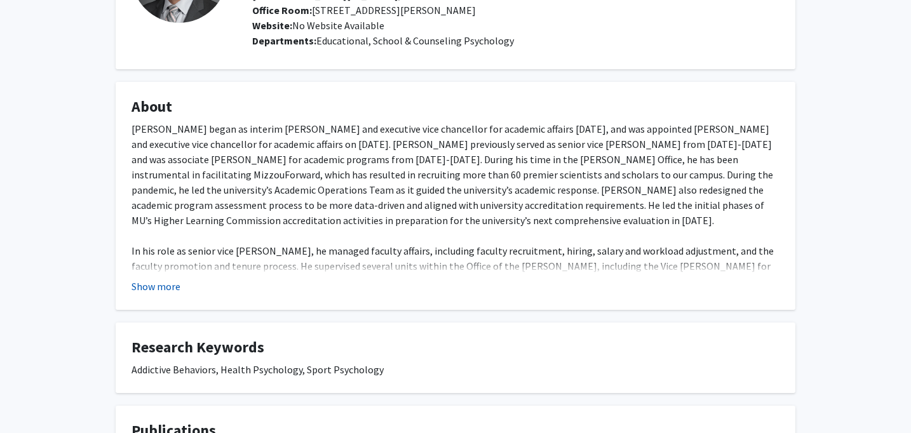
click at [166, 290] on button "Show more" at bounding box center [156, 286] width 49 height 15
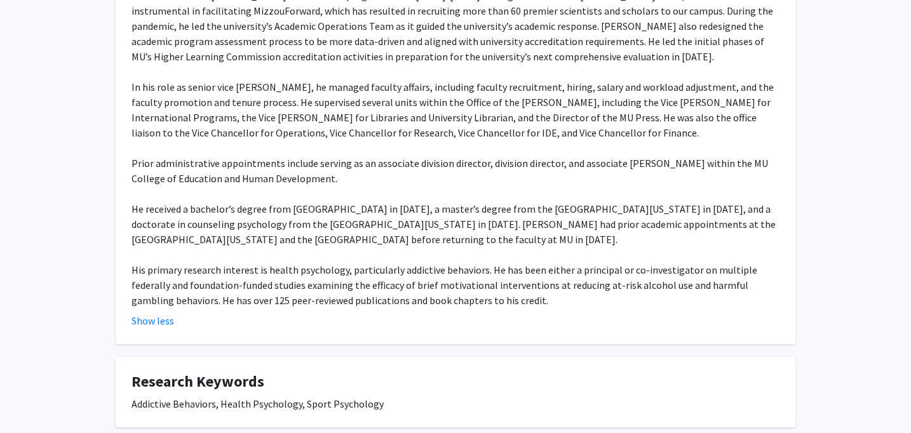
scroll to position [312, 0]
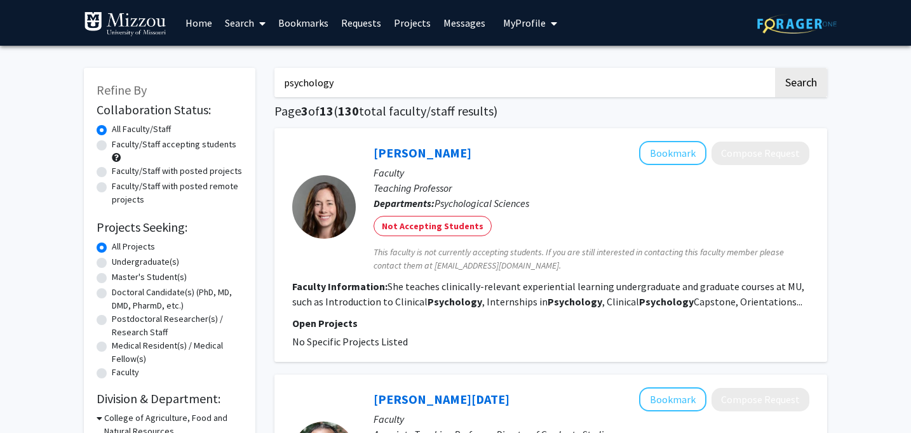
click at [351, 81] on input "psychology" at bounding box center [523, 82] width 499 height 29
type input "psychopathology"
click at [775, 68] on button "Search" at bounding box center [801, 82] width 52 height 29
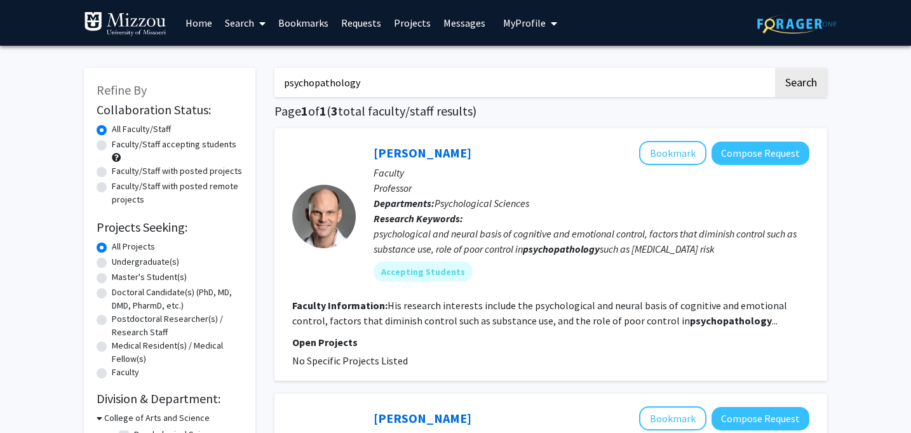
click at [414, 149] on link "John Kerns" at bounding box center [423, 153] width 98 height 16
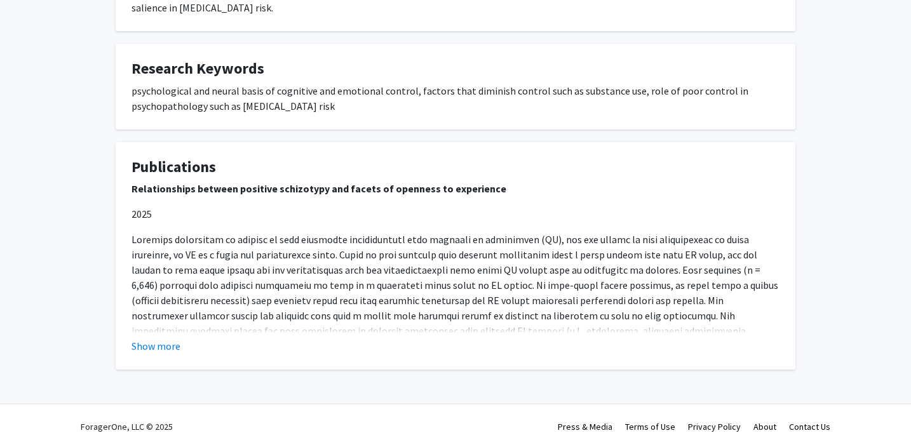
scroll to position [316, 0]
click at [156, 338] on button "Show more" at bounding box center [156, 345] width 49 height 15
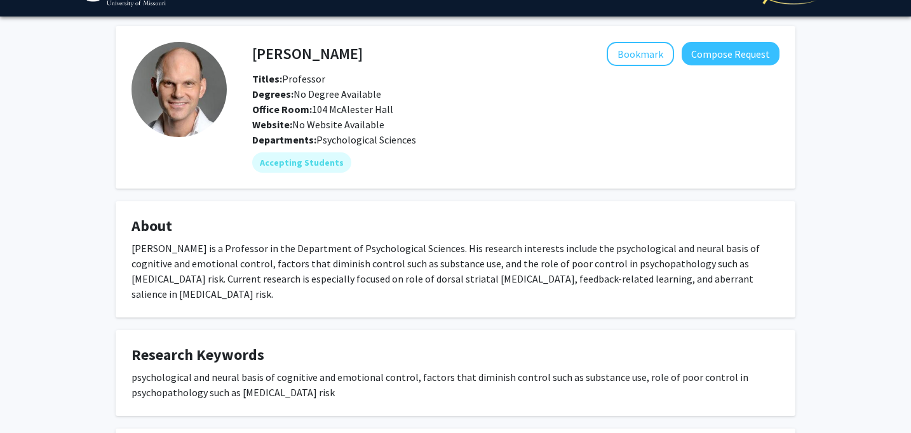
scroll to position [0, 0]
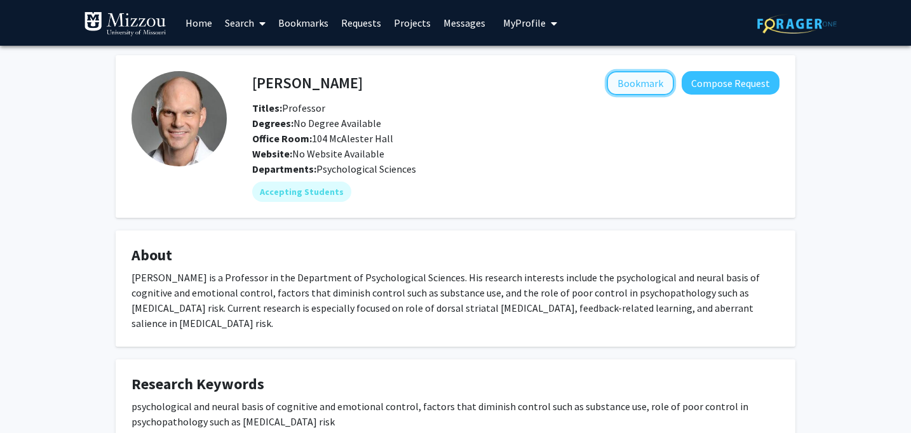
click at [638, 83] on button "Bookmark" at bounding box center [640, 83] width 67 height 24
click at [304, 25] on link "Bookmarks" at bounding box center [303, 23] width 63 height 44
